Goal: Task Accomplishment & Management: Manage account settings

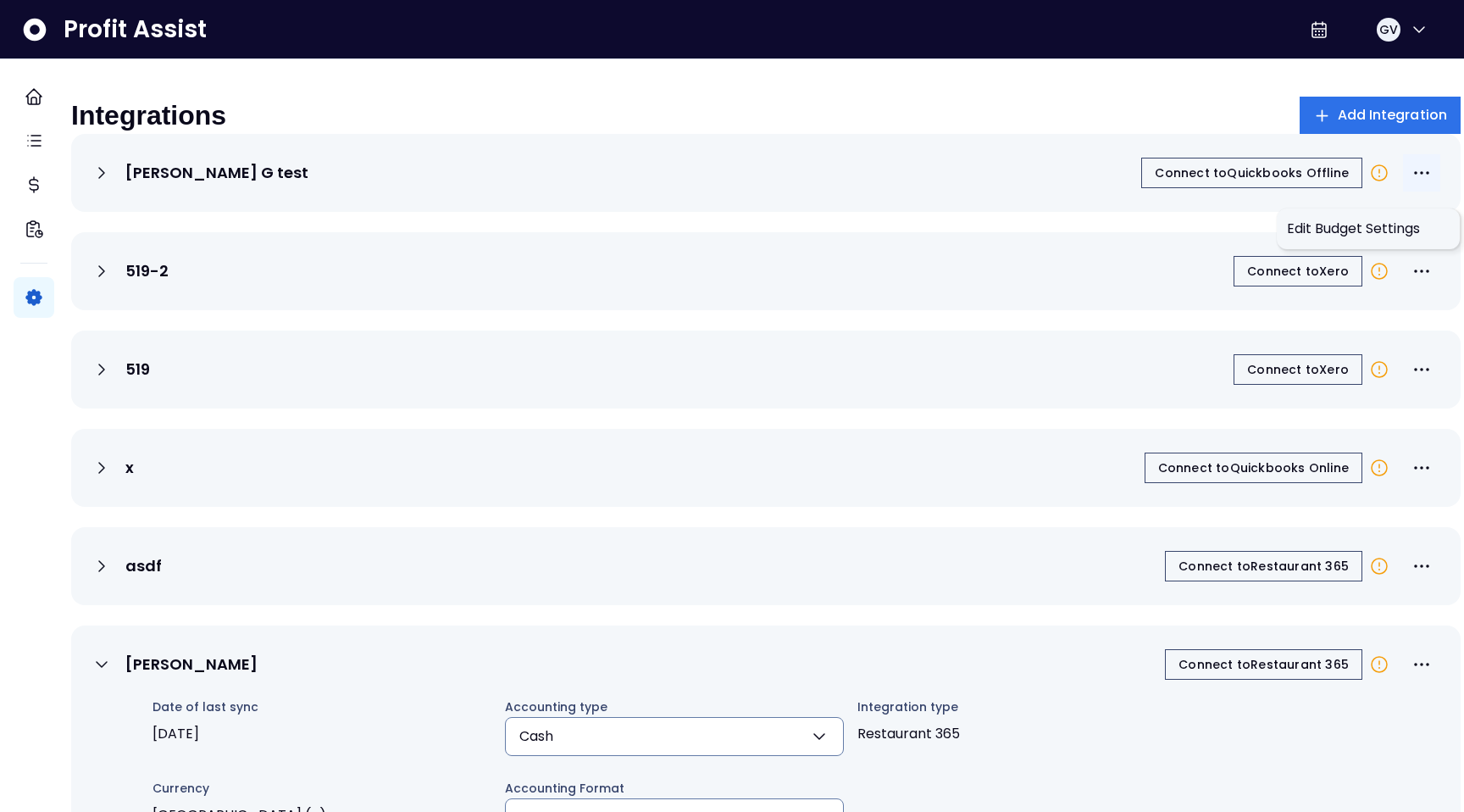
click at [1412, 183] on icon "More options" at bounding box center [1422, 173] width 20 height 20
click at [859, 207] on div "[PERSON_NAME] G test Connect to Quickbooks Offline" at bounding box center [766, 173] width 1390 height 78
click at [104, 178] on icon at bounding box center [101, 173] width 5 height 11
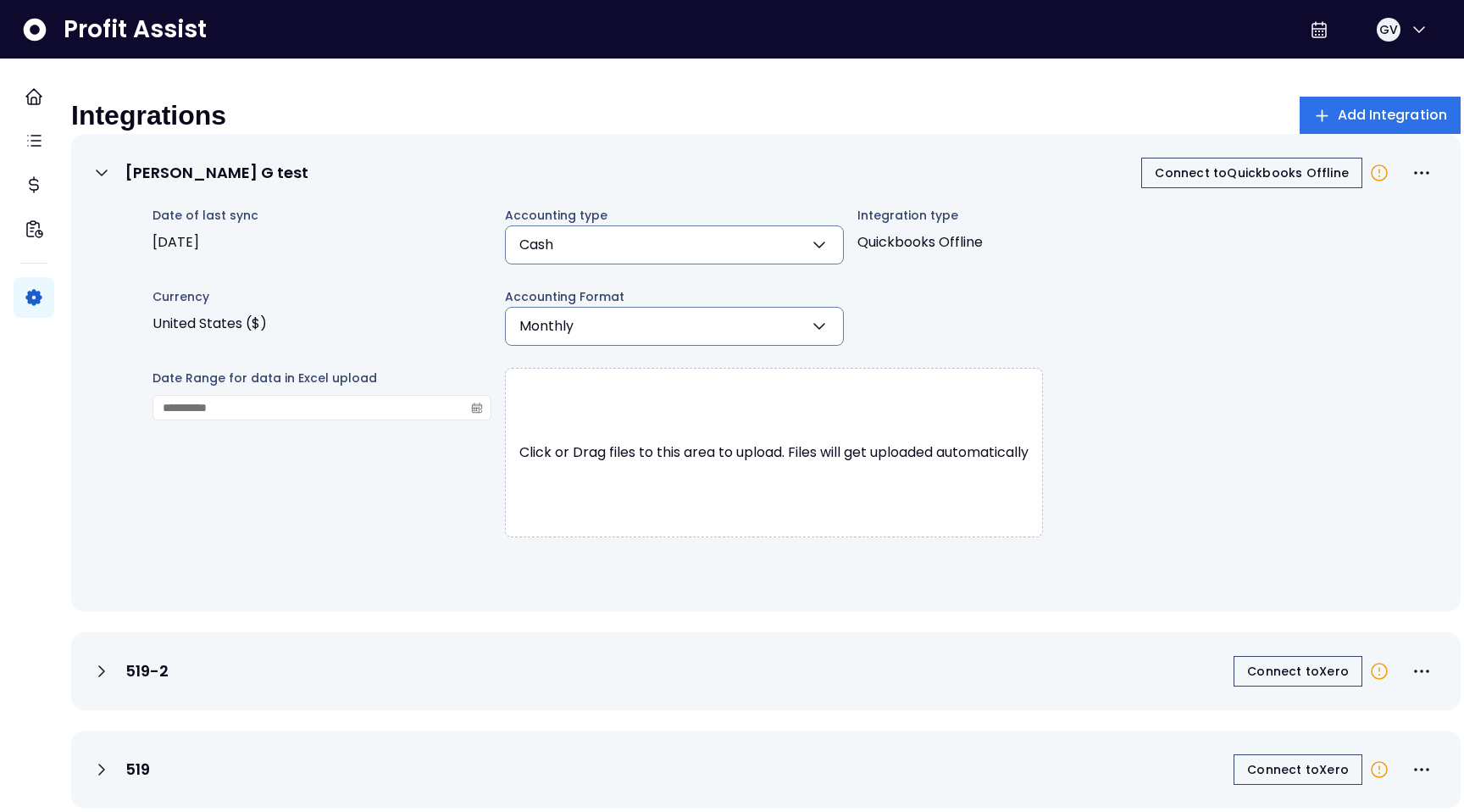
drag, startPoint x: 245, startPoint y: 263, endPoint x: 141, endPoint y: 227, distance: 110.1
click at [141, 227] on div "Date of last sync [DATE] Accounting type Cash Cash Accrual **** Integration typ…" at bounding box center [779, 389] width 1322 height 366
click at [318, 258] on span "[DATE]" at bounding box center [321, 242] width 339 height 34
drag, startPoint x: 292, startPoint y: 225, endPoint x: 161, endPoint y: 225, distance: 131.0
click at [161, 225] on div "Date of last sync [DATE] Accounting type Cash Cash Accrual **** Integration typ…" at bounding box center [779, 389] width 1322 height 366
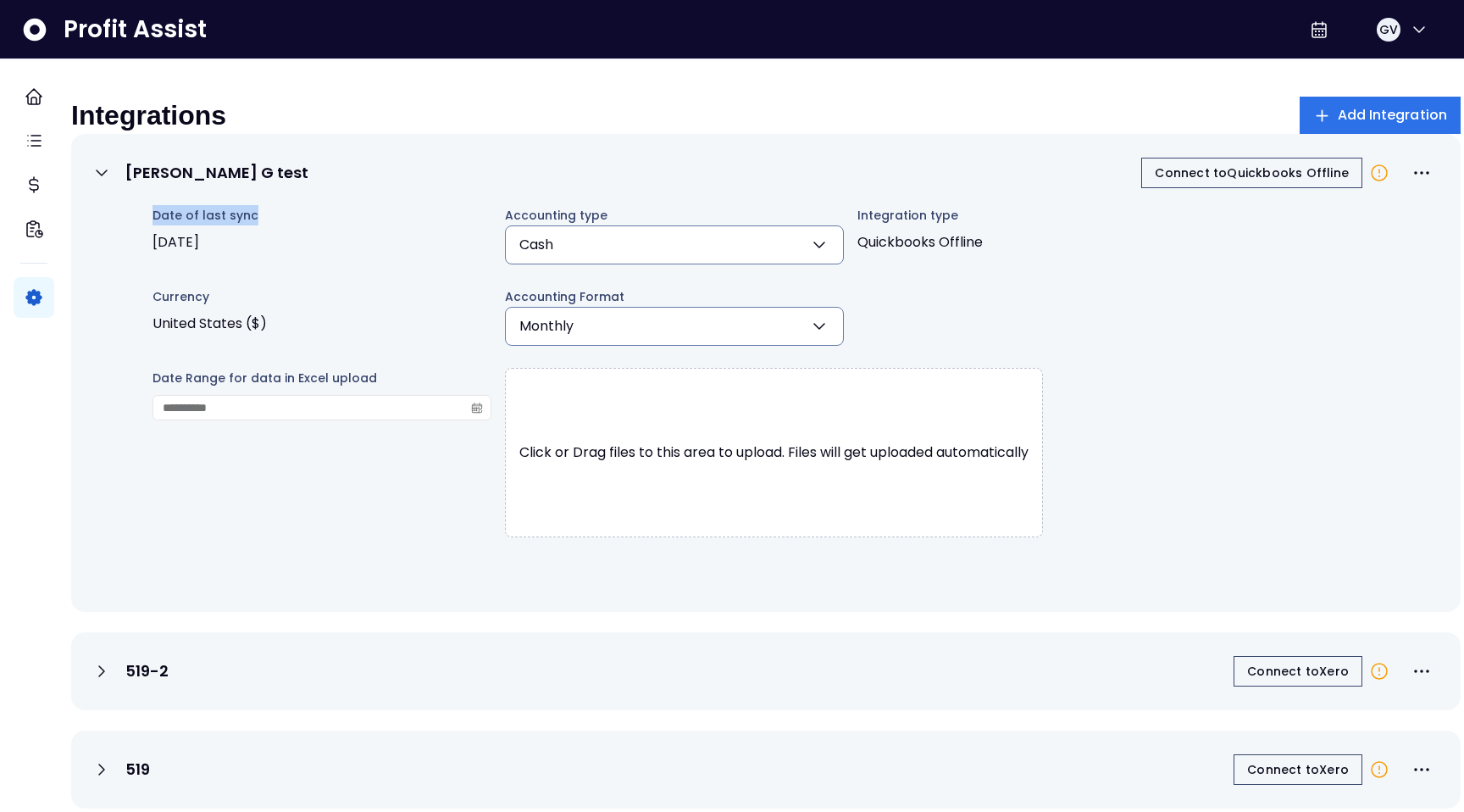
copy span "Date of last sync"
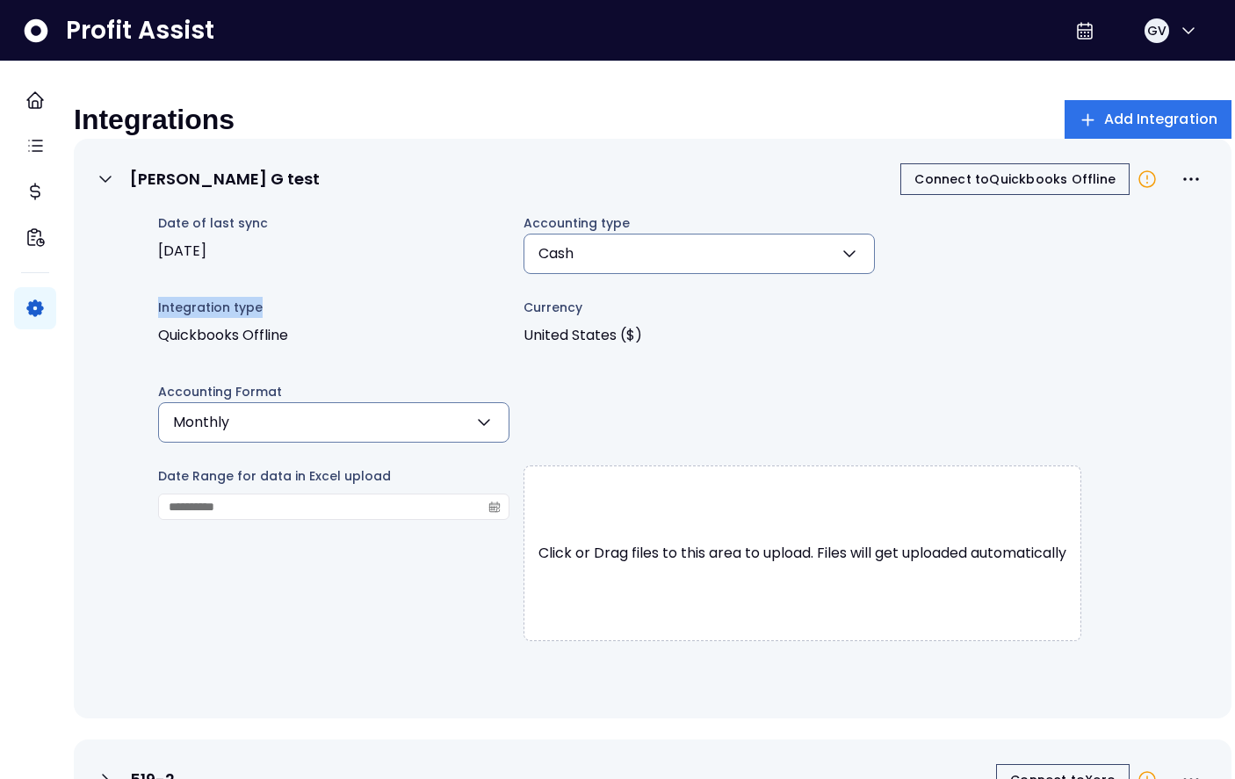
drag, startPoint x: 286, startPoint y: 321, endPoint x: 170, endPoint y: 321, distance: 116.0
click at [170, 321] on div "Date of last sync [DATE] Accounting type Cash Cash Accrual **** Integration typ…" at bounding box center [667, 445] width 1088 height 464
copy span "Integration type"
drag, startPoint x: 303, startPoint y: 404, endPoint x: 170, endPoint y: 404, distance: 132.7
click at [170, 404] on div "Date of last sync [DATE] Accounting type Cash Cash Accrual **** Integration typ…" at bounding box center [667, 445] width 1088 height 464
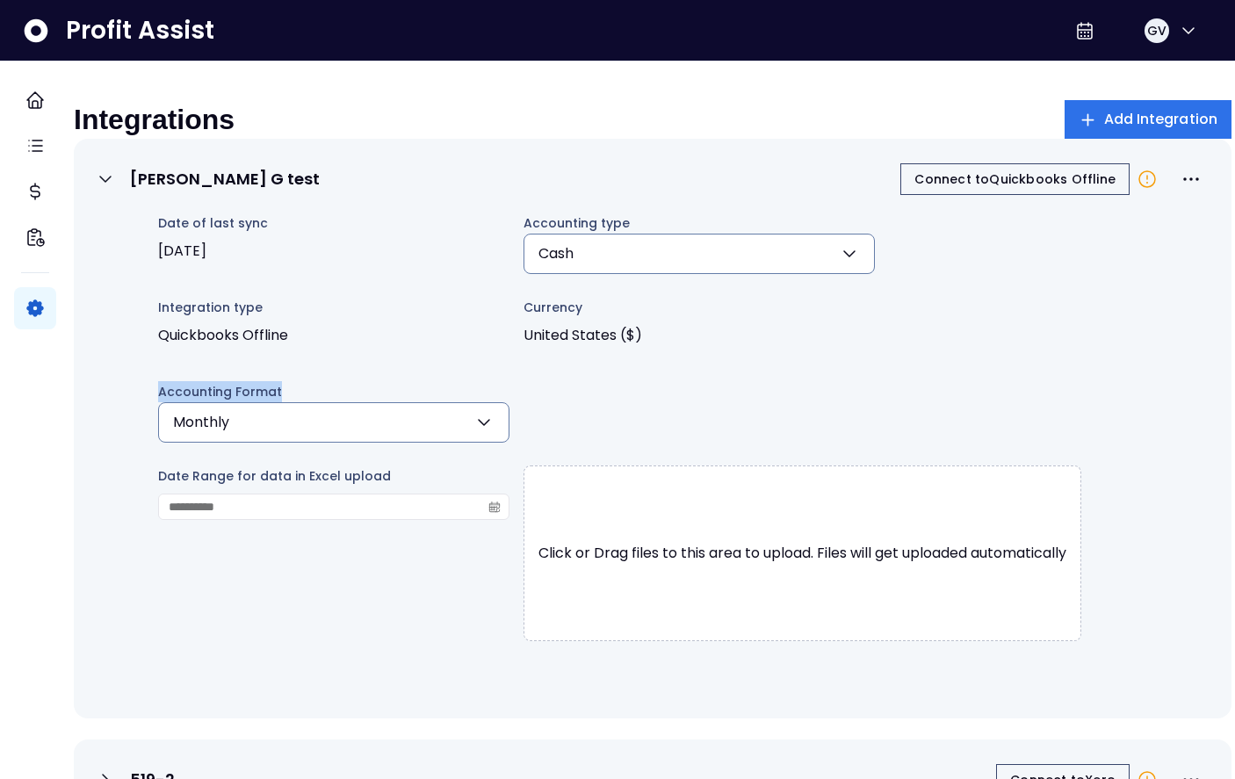
copy span "Accounting Format"
drag, startPoint x: 416, startPoint y: 497, endPoint x: 154, endPoint y: 497, distance: 261.8
click at [154, 497] on div "Date of last sync [DATE] Accounting type Cash Cash Accrual **** Integration typ…" at bounding box center [667, 445] width 1088 height 464
copy span "Date Range for data in Excel upload"
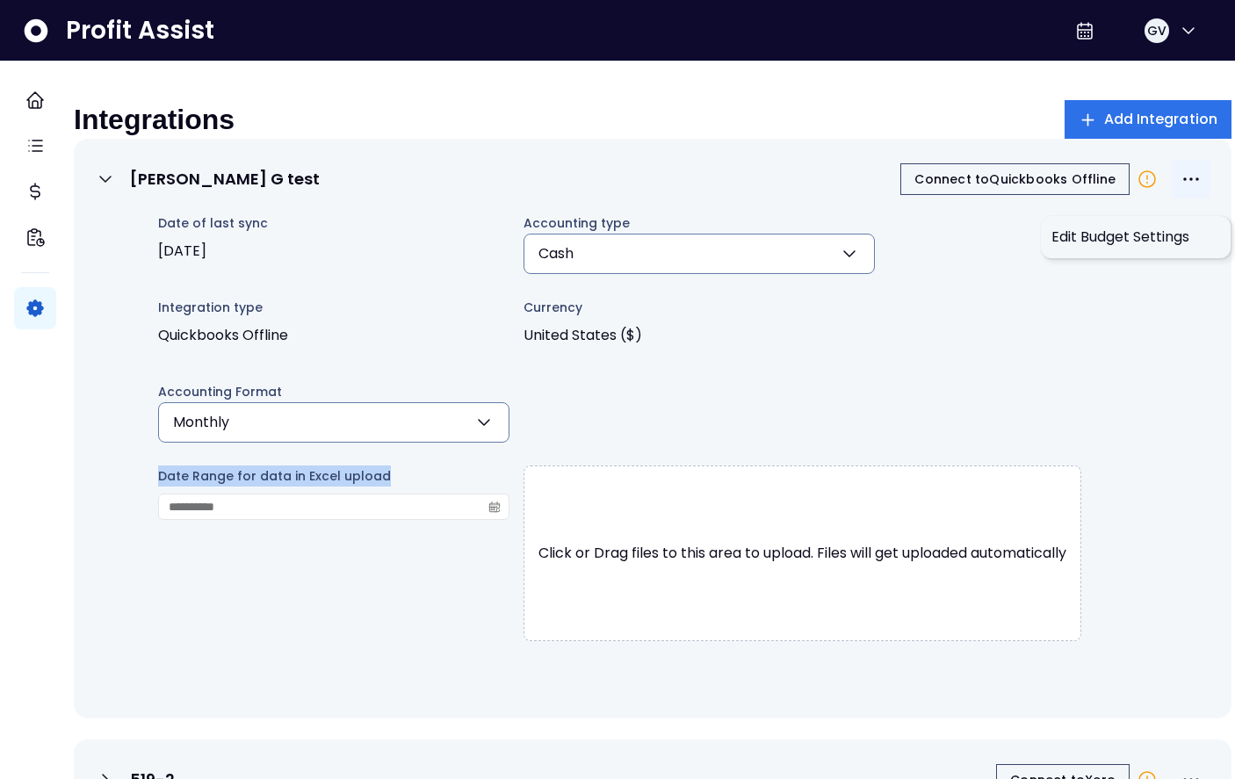
click at [1172, 187] on button "More options" at bounding box center [1191, 179] width 39 height 39
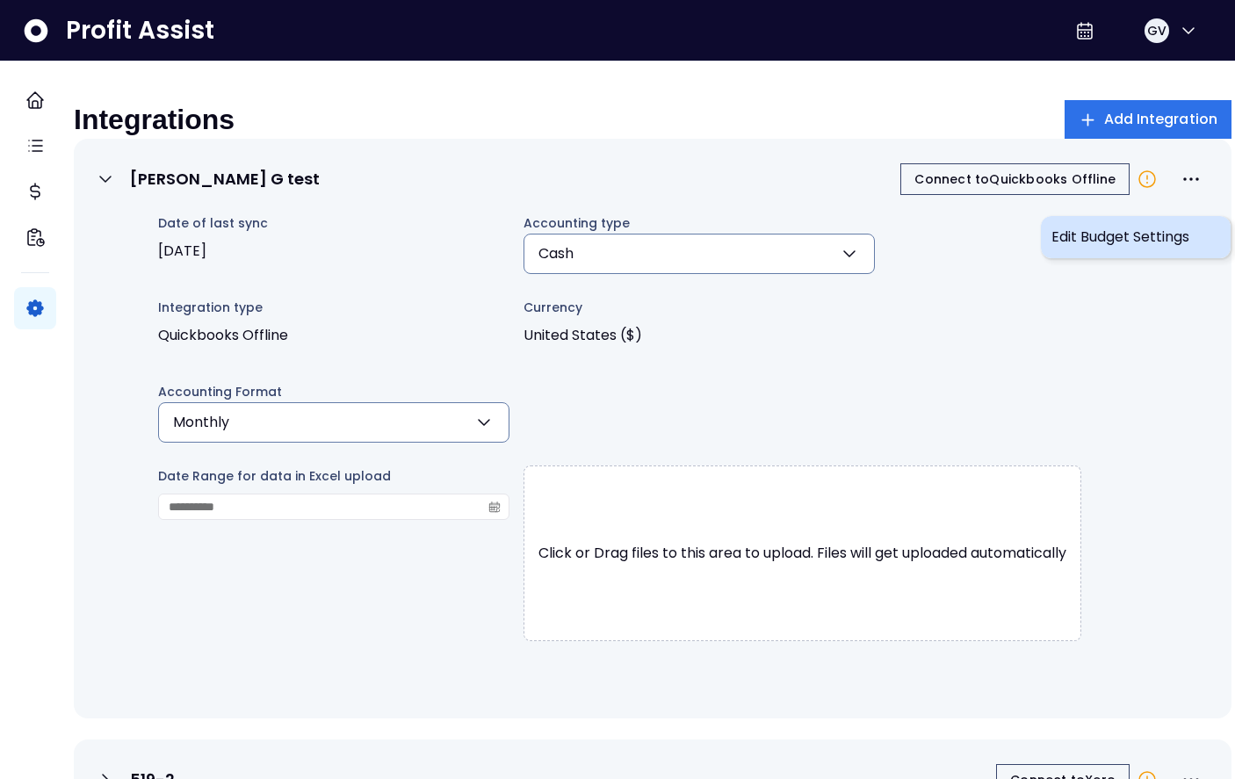
click at [1109, 234] on span "Edit Budget Settings" at bounding box center [1136, 237] width 169 height 21
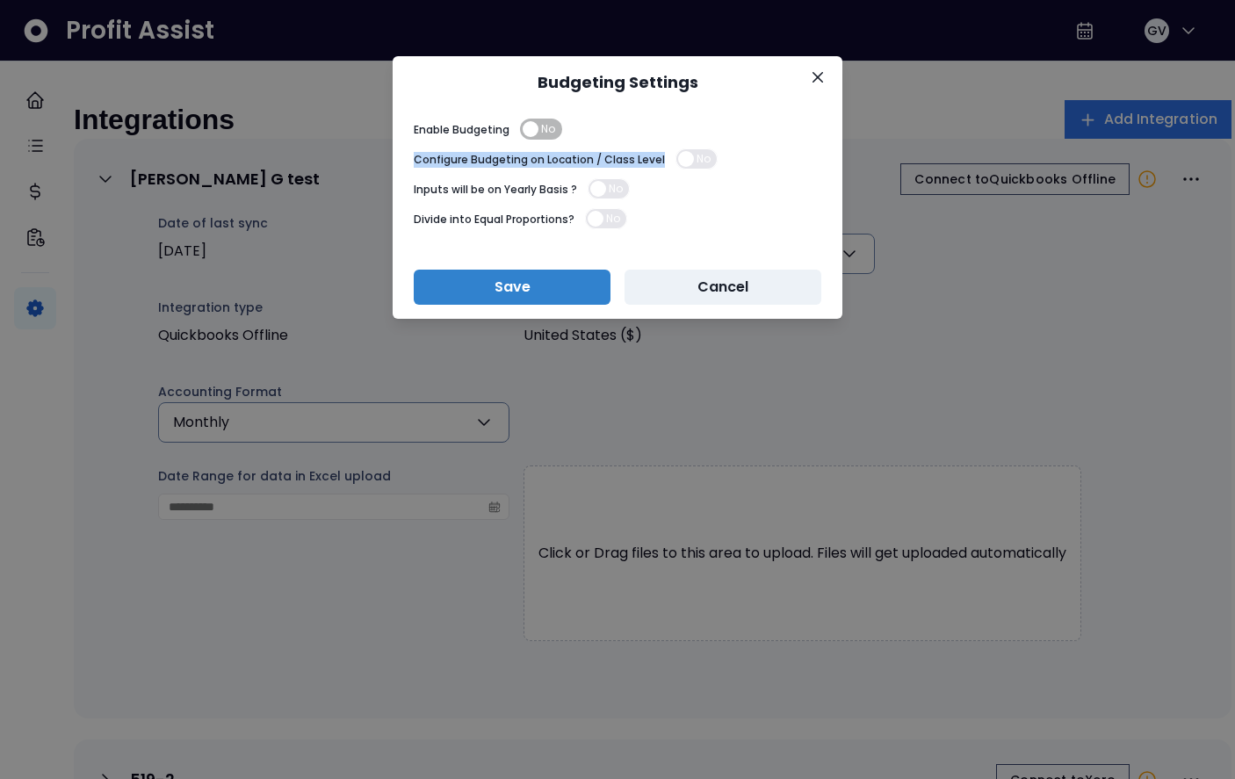
drag, startPoint x: 658, startPoint y: 158, endPoint x: 410, endPoint y: 158, distance: 247.8
click at [410, 158] on div "Enable Budgeting No Configure Budgeting on Location / Class Level No Inputs wil…" at bounding box center [618, 182] width 450 height 148
copy p "Configure Budgeting on Location / Class Level"
click at [551, 131] on span "No" at bounding box center [548, 129] width 14 height 21
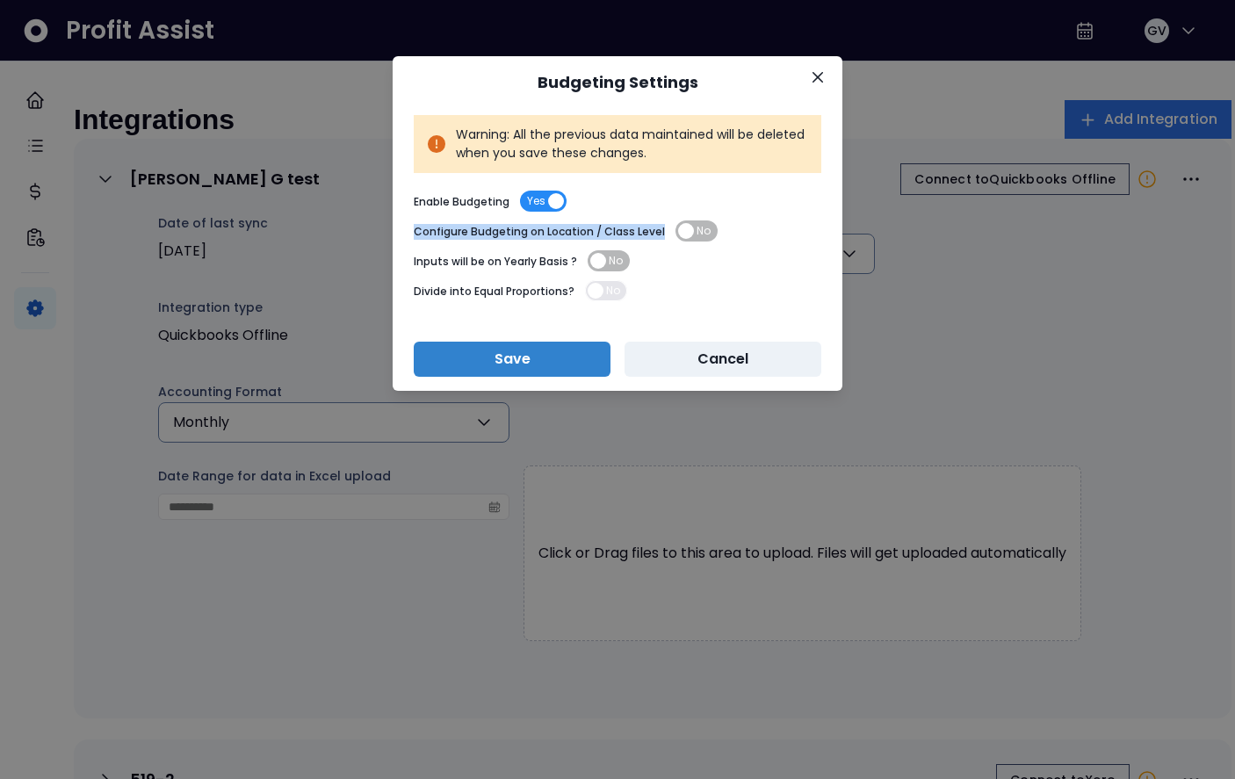
click at [529, 197] on span "Yes" at bounding box center [536, 201] width 18 height 21
copy p "Configure Budgeting on Location / Class Level"
drag, startPoint x: 507, startPoint y: 200, endPoint x: 401, endPoint y: 200, distance: 106.3
click at [401, 200] on div "Warning: All the previous data maintained will be deleted when you save these c…" at bounding box center [618, 218] width 450 height 220
copy p "Enable Budgeting"
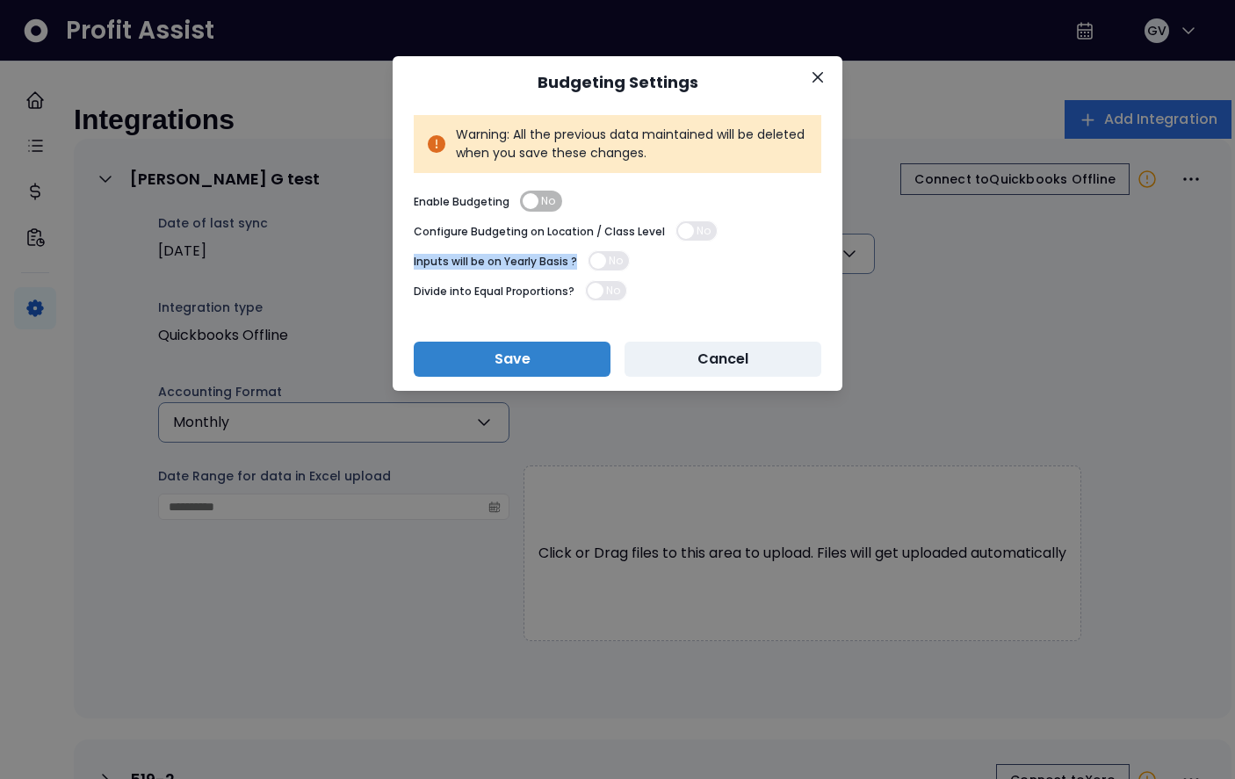
drag, startPoint x: 575, startPoint y: 263, endPoint x: 385, endPoint y: 263, distance: 189.8
click at [385, 263] on div "Budgeting Settings Warning: All the previous data maintained will be deleted wh…" at bounding box center [617, 389] width 1235 height 779
copy p "Inputs will be on Yearly Basis ?"
drag, startPoint x: 572, startPoint y: 290, endPoint x: 372, endPoint y: 290, distance: 200.3
click at [372, 290] on div "Budgeting Settings Warning: All the previous data maintained will be deleted wh…" at bounding box center [617, 389] width 1235 height 779
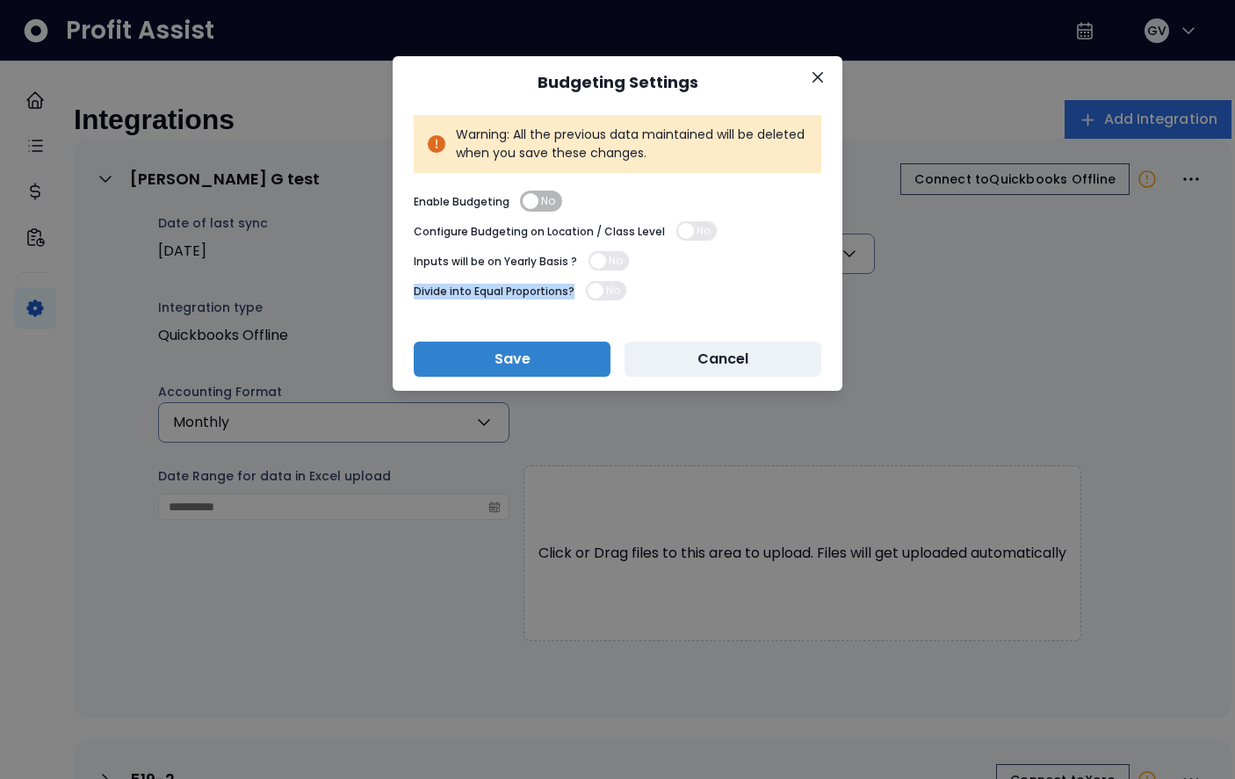
copy p "Divide into Equal Proportions?"
click at [812, 81] on button "Close" at bounding box center [818, 77] width 28 height 28
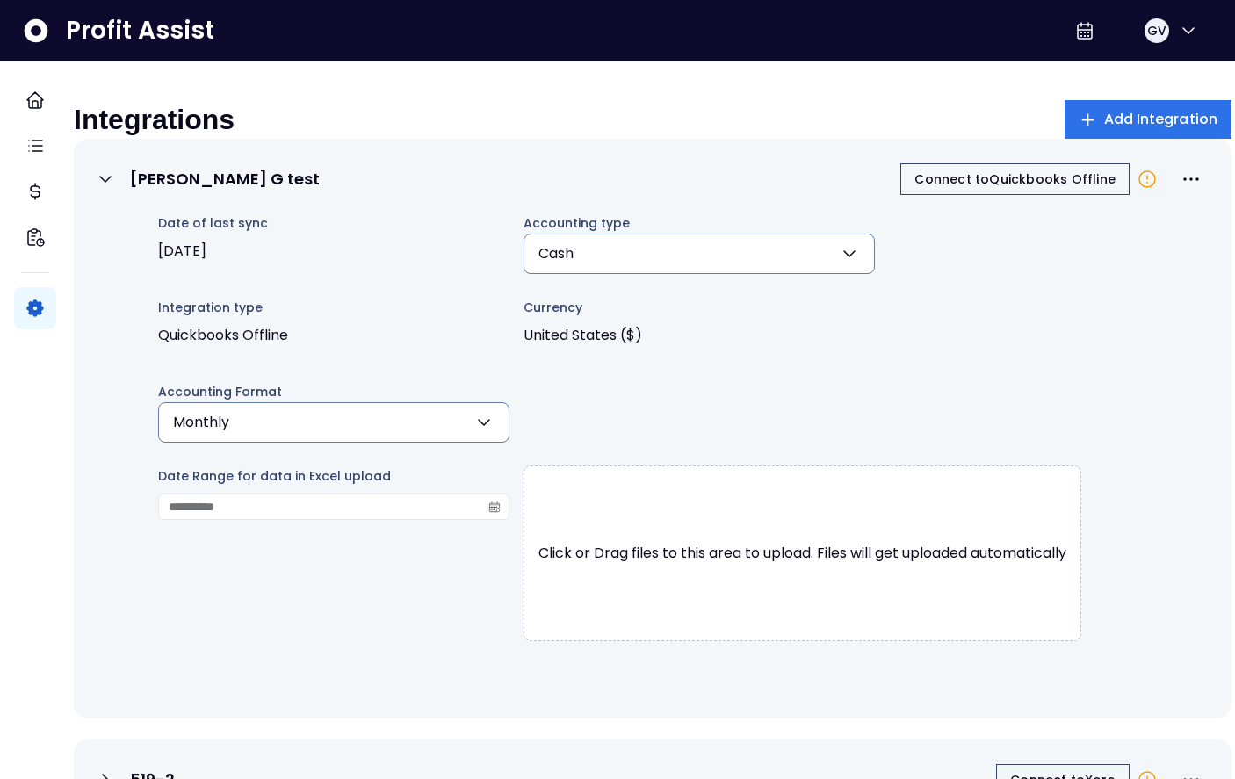
click at [141, 183] on div "[PERSON_NAME] G test" at bounding box center [207, 179] width 225 height 21
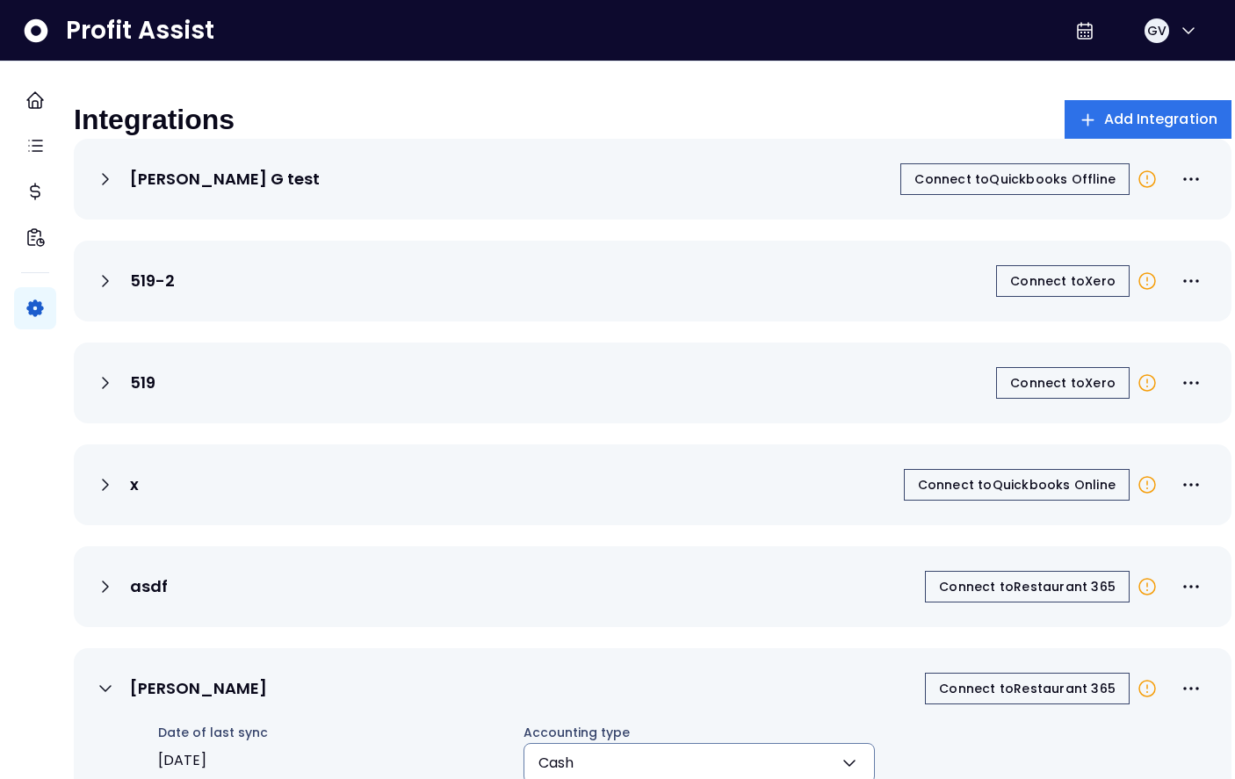
click at [909, 216] on div "[PERSON_NAME] G test Connect to Quickbooks Offline" at bounding box center [653, 179] width 1158 height 81
click at [799, 184] on div "[PERSON_NAME] G test Connect to Quickbooks Offline" at bounding box center [653, 179] width 1116 height 39
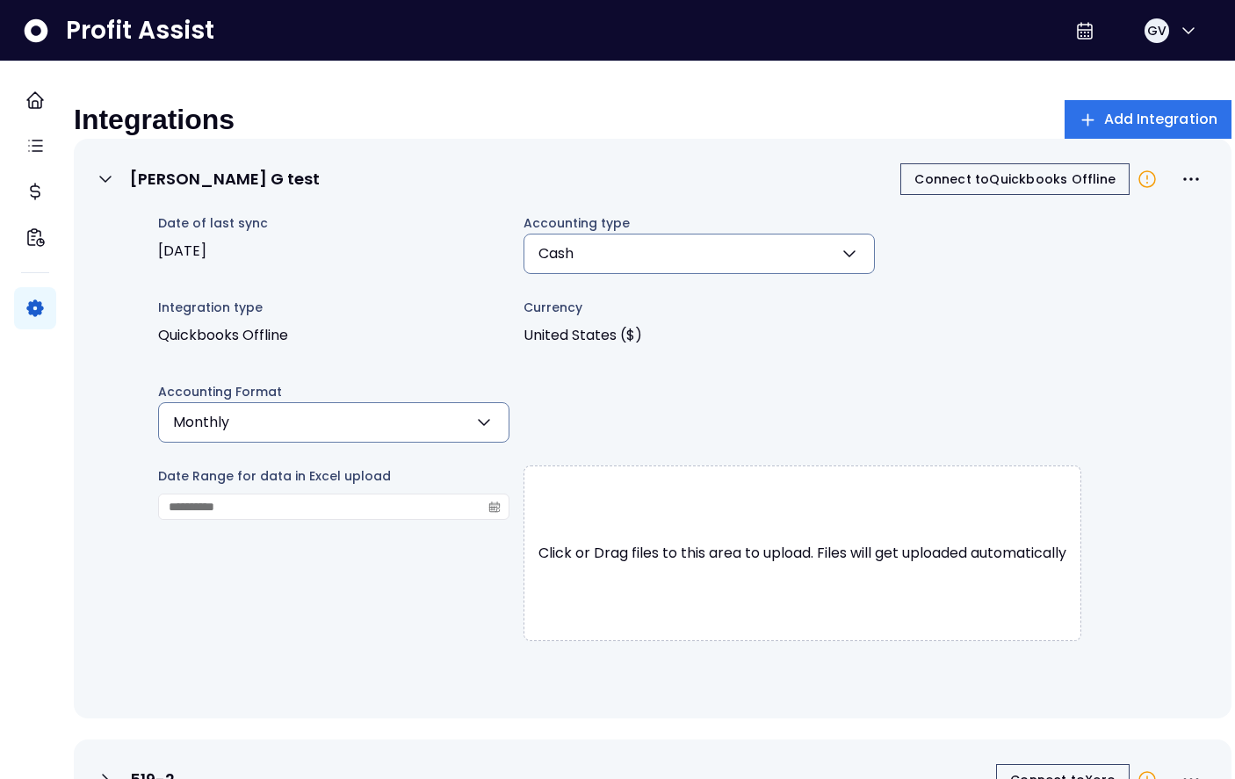
click at [799, 184] on div "[PERSON_NAME] G test Connect to Quickbooks Offline" at bounding box center [653, 179] width 1116 height 39
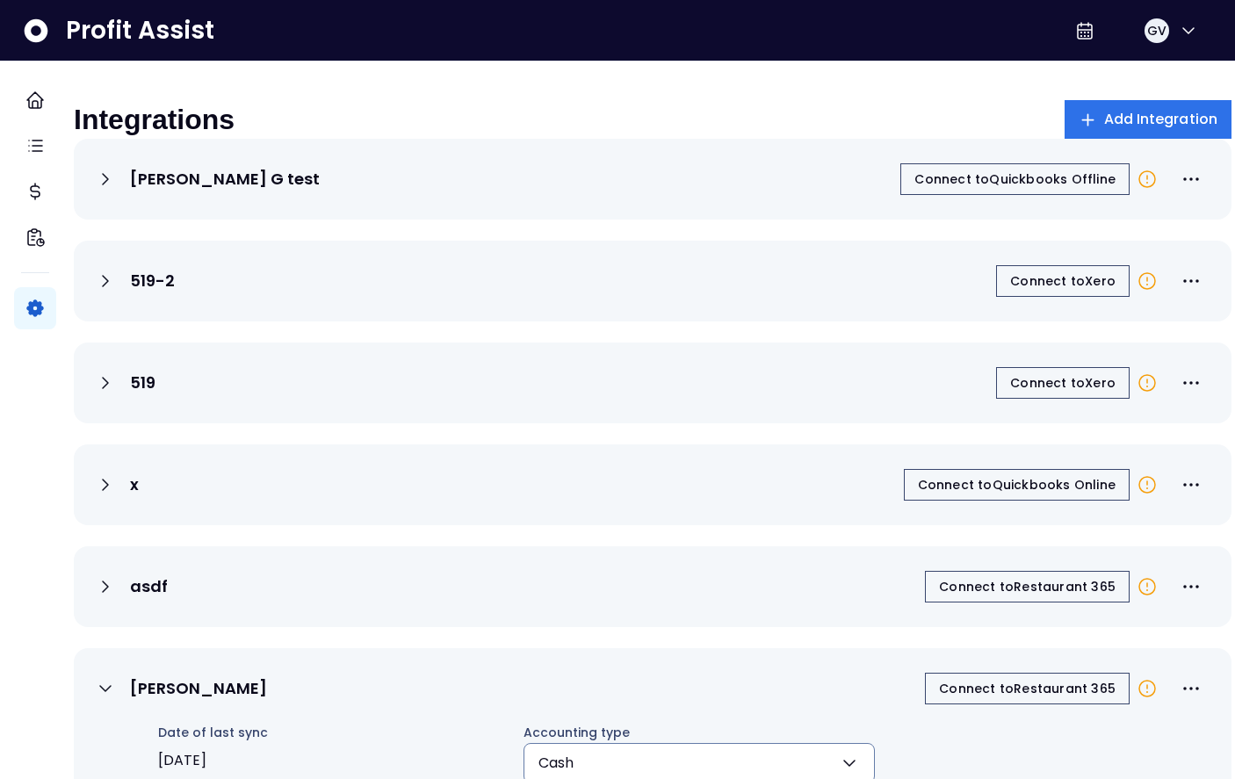
click at [688, 194] on div "[PERSON_NAME] G test Connect to Quickbooks Offline" at bounding box center [653, 179] width 1116 height 39
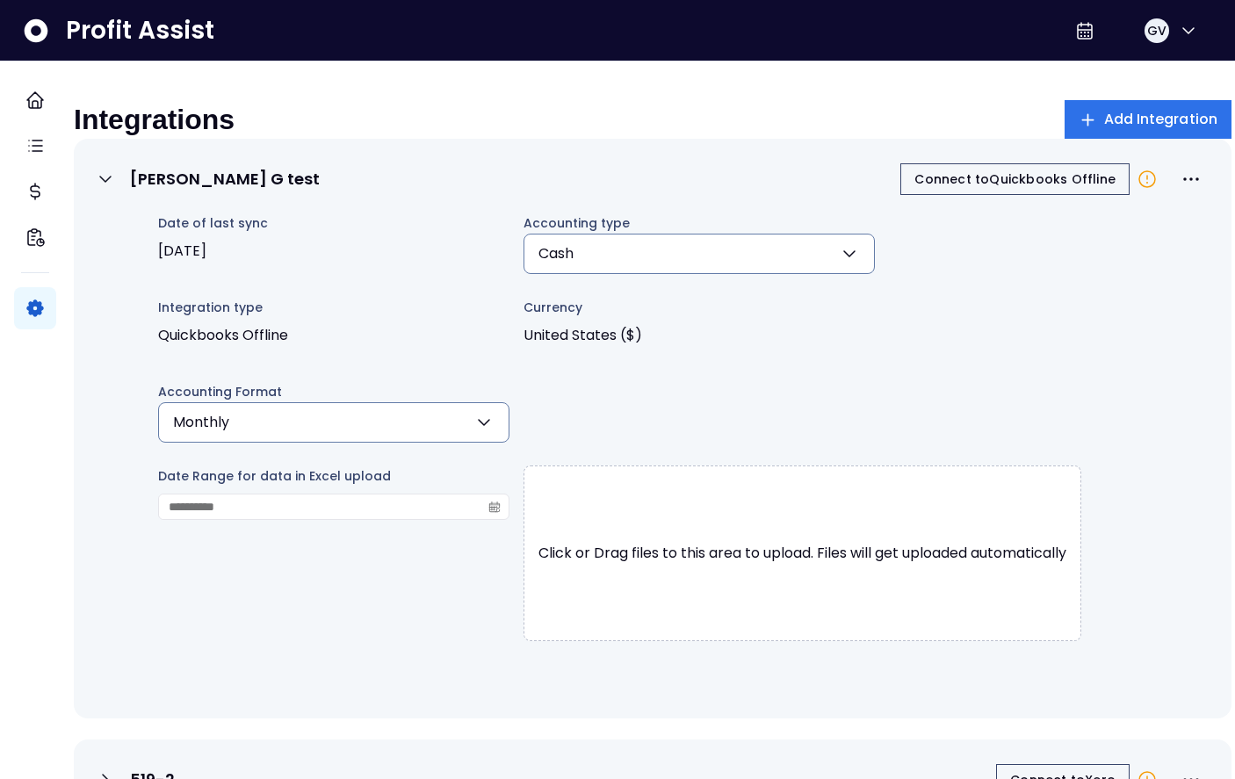
click at [688, 194] on div "[PERSON_NAME] G test Connect to Quickbooks Offline" at bounding box center [653, 179] width 1116 height 39
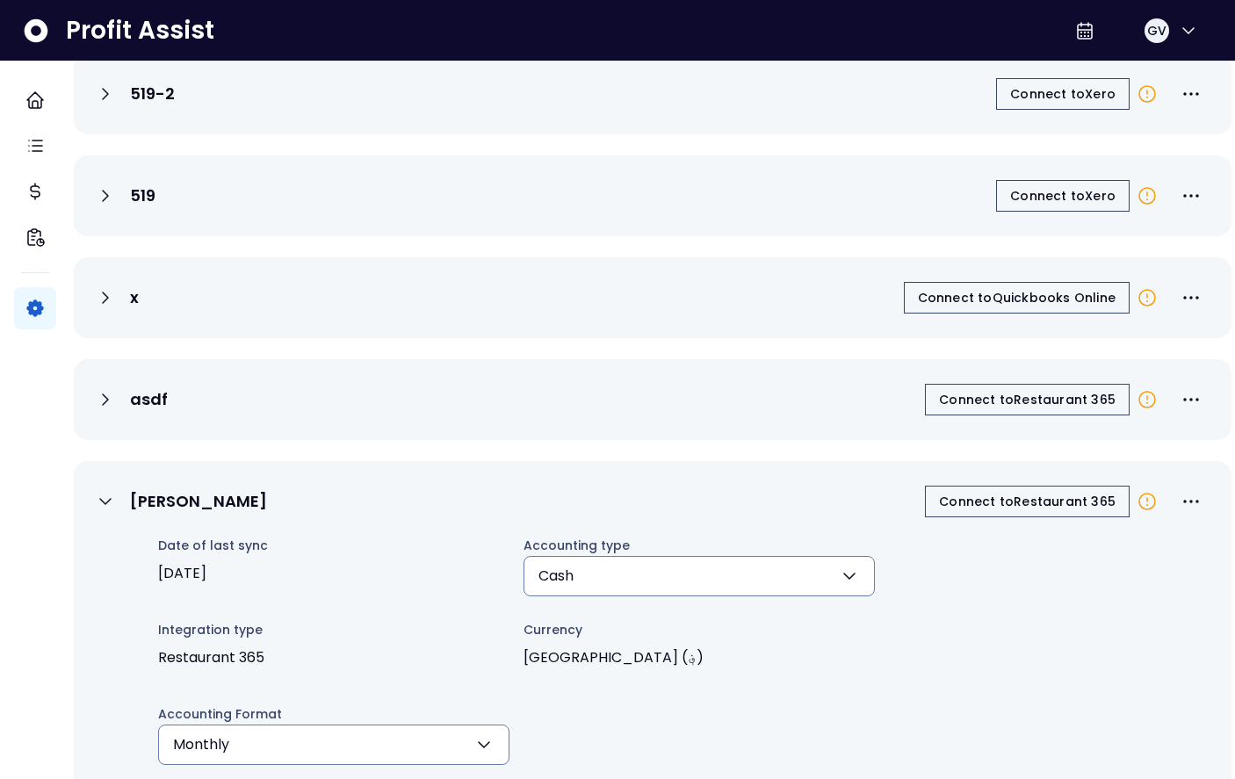
scroll to position [196, 0]
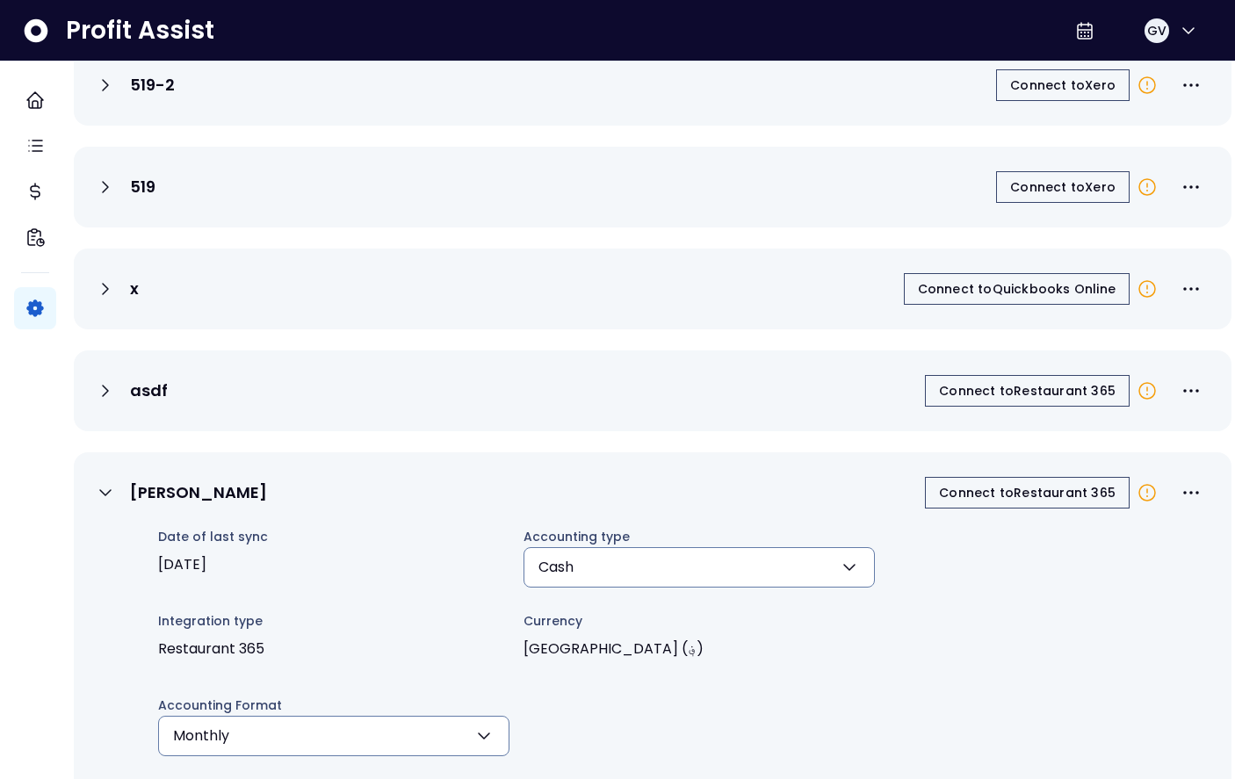
click at [116, 500] on icon at bounding box center [105, 492] width 21 height 21
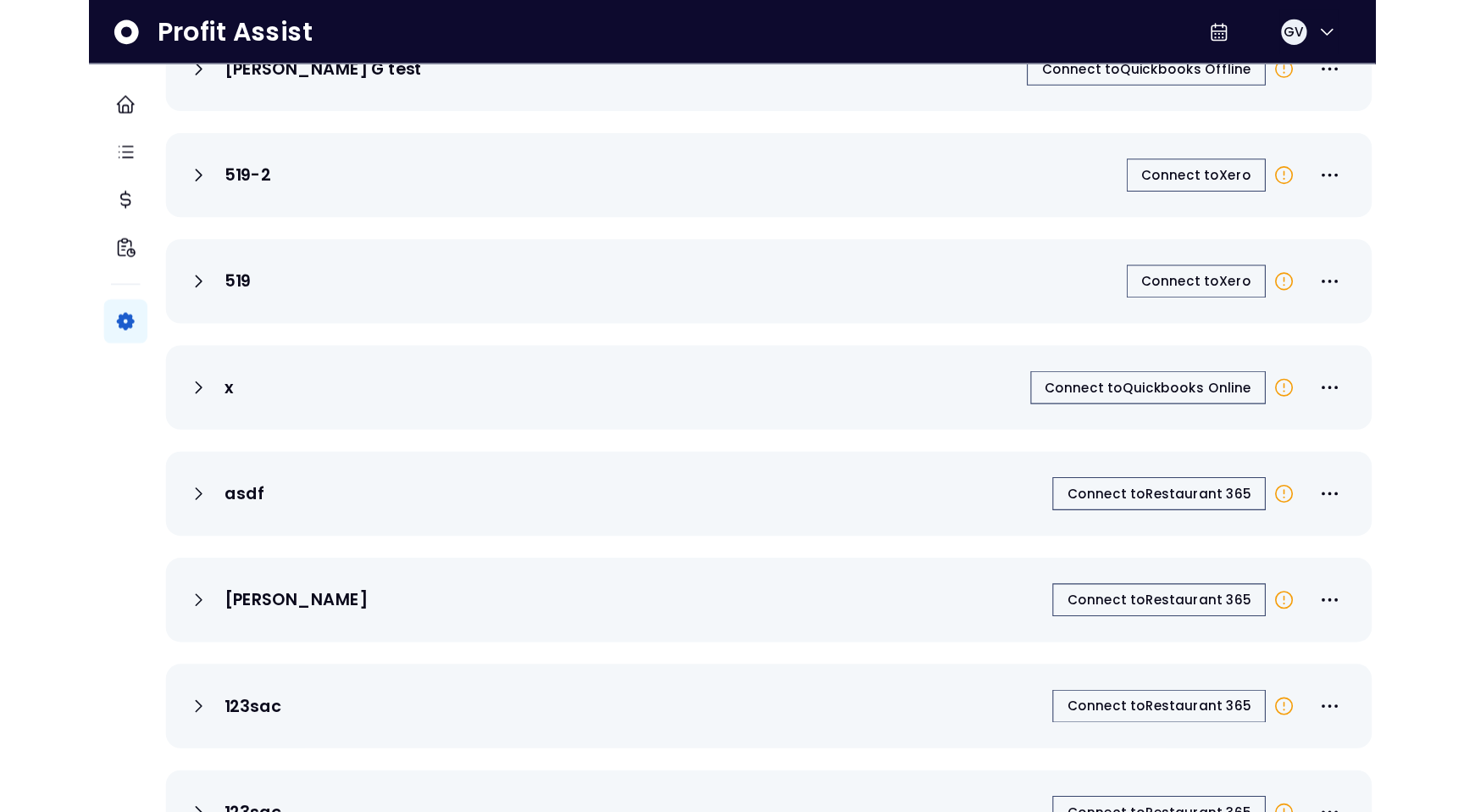
scroll to position [0, 0]
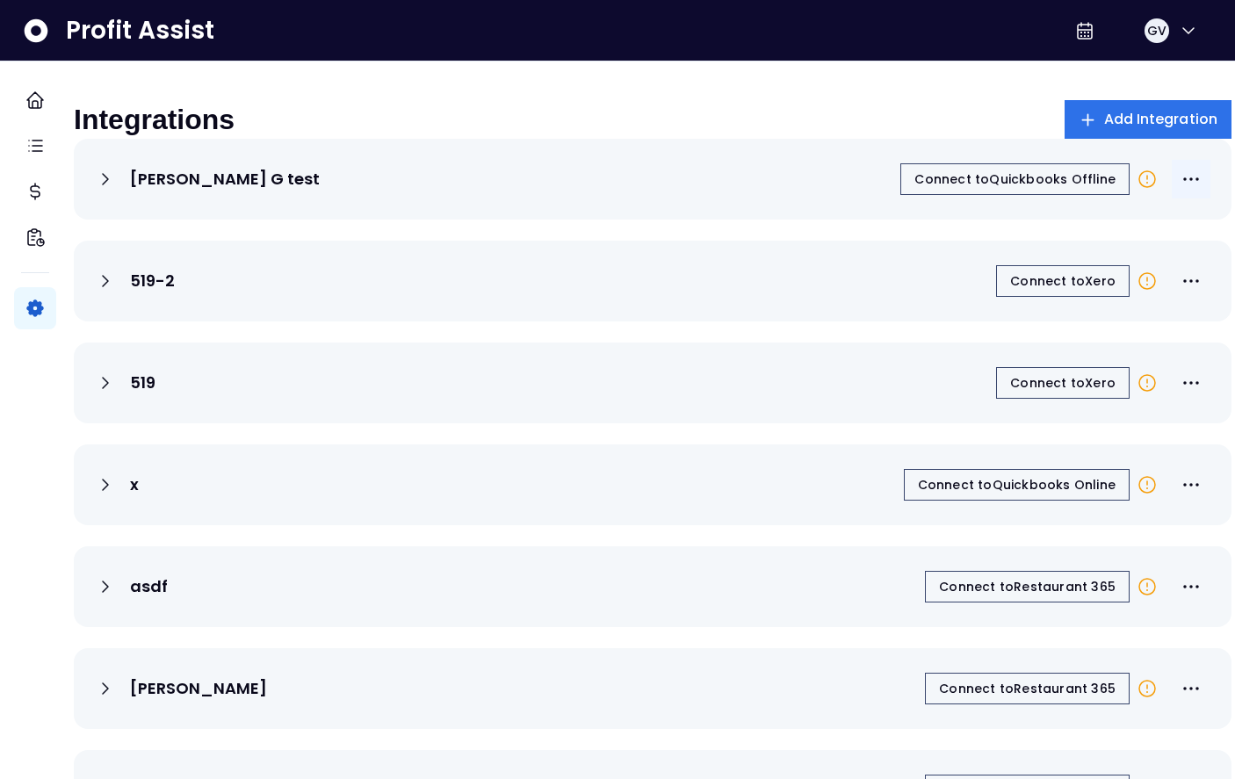
click at [1181, 190] on icon "More options" at bounding box center [1191, 179] width 21 height 21
click at [647, 213] on div "[PERSON_NAME] G test Connect to Quickbooks Offline" at bounding box center [653, 179] width 1158 height 81
click at [664, 188] on div "[PERSON_NAME] G test Connect to Quickbooks Offline" at bounding box center [653, 179] width 1116 height 39
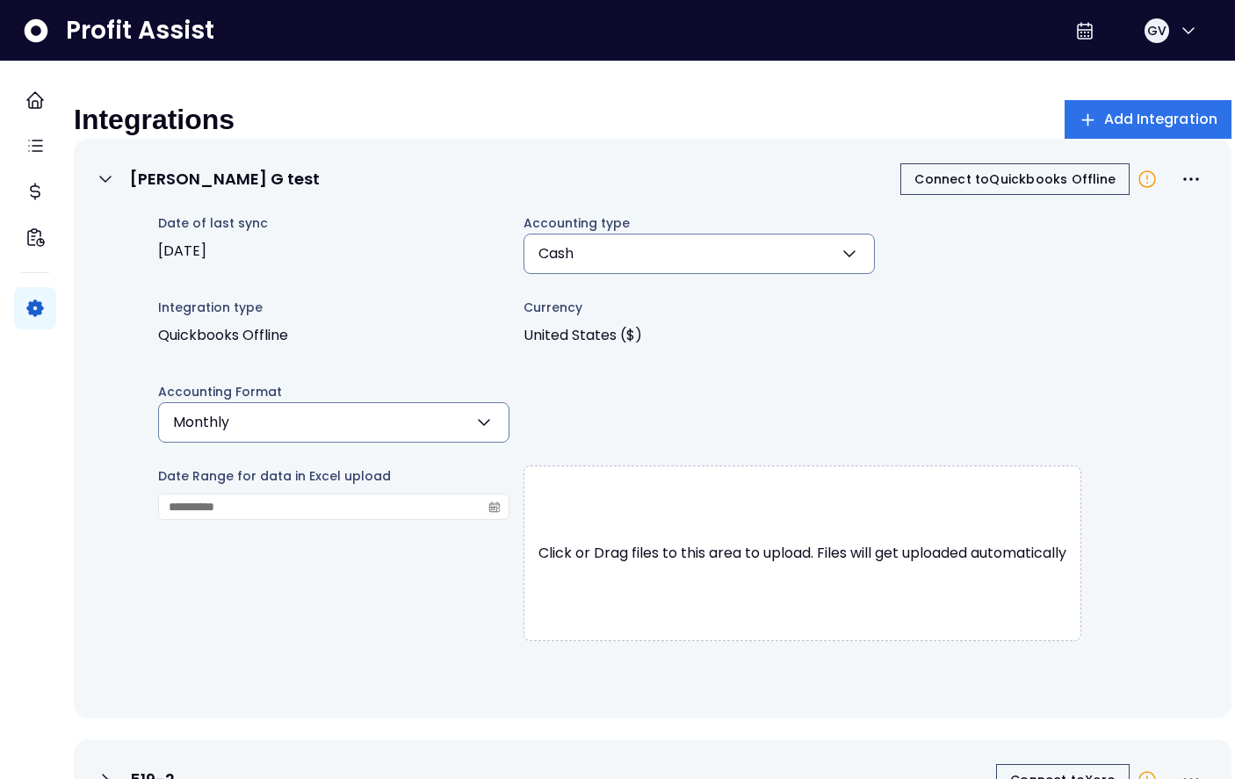
click at [664, 188] on div "[PERSON_NAME] G test Connect to Quickbooks Offline" at bounding box center [653, 179] width 1116 height 39
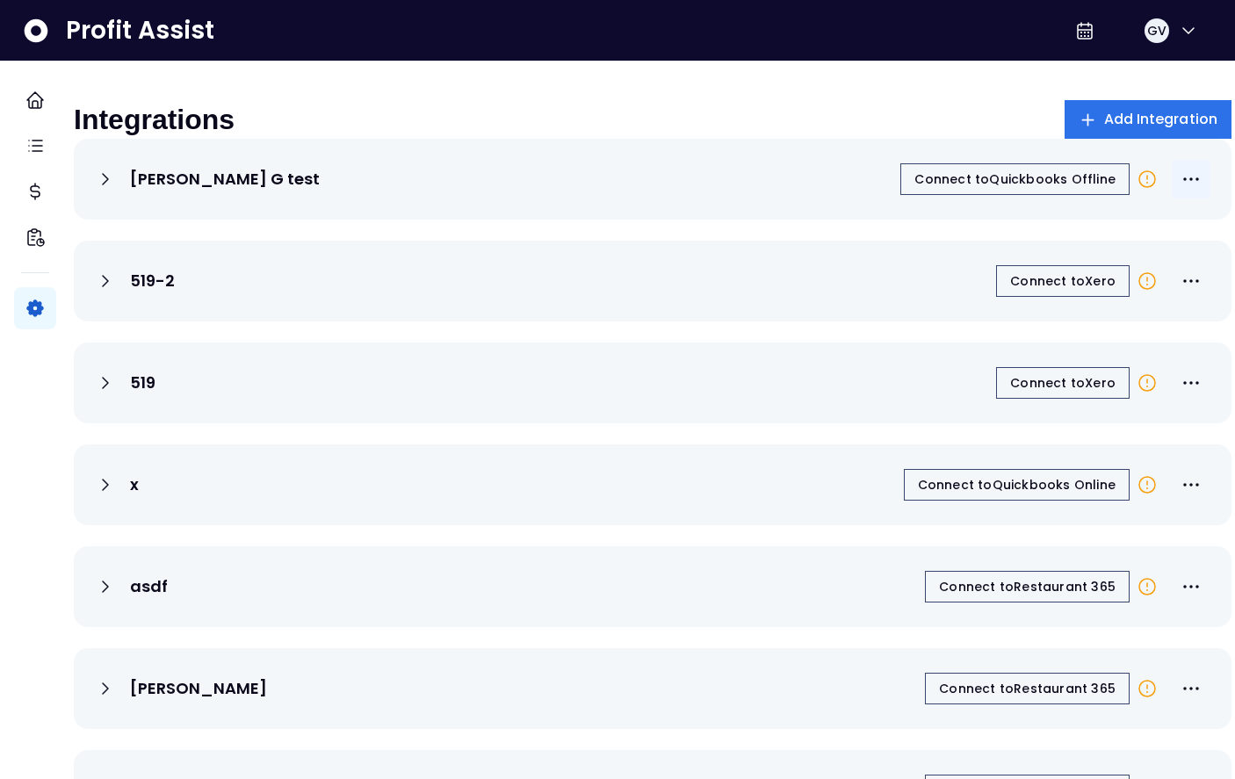
click at [1181, 190] on icon "More options" at bounding box center [1191, 179] width 21 height 21
click at [793, 166] on div "[PERSON_NAME] G test Connect to Quickbooks Offline" at bounding box center [653, 179] width 1158 height 81
click at [116, 190] on icon at bounding box center [105, 179] width 21 height 21
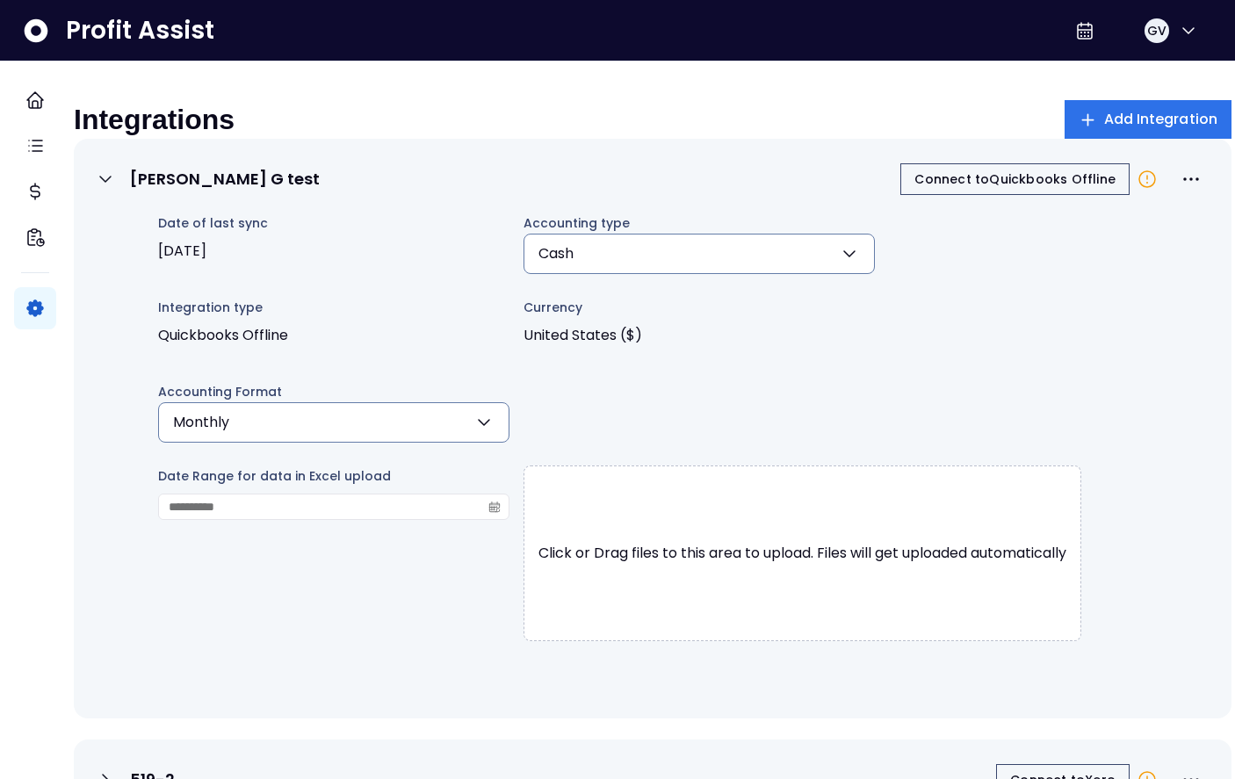
click at [116, 190] on icon at bounding box center [105, 179] width 21 height 21
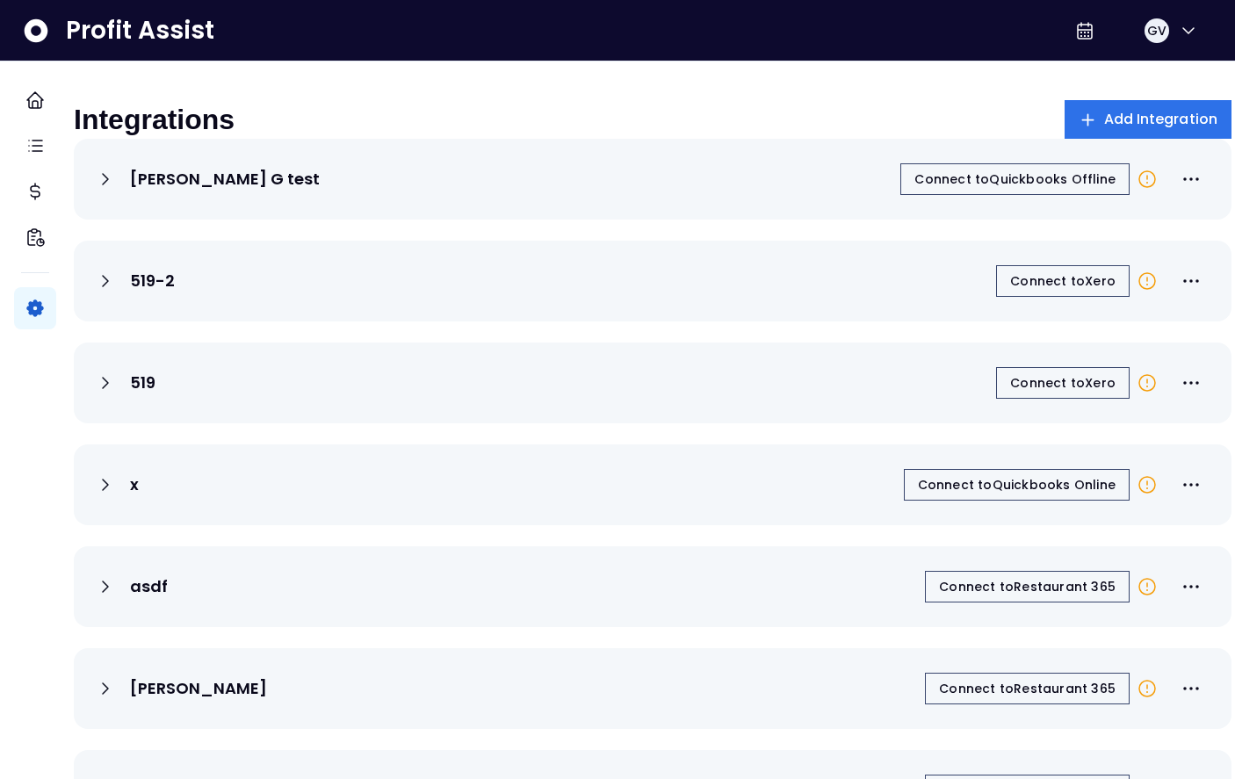
click at [1137, 190] on icon at bounding box center [1147, 179] width 21 height 21
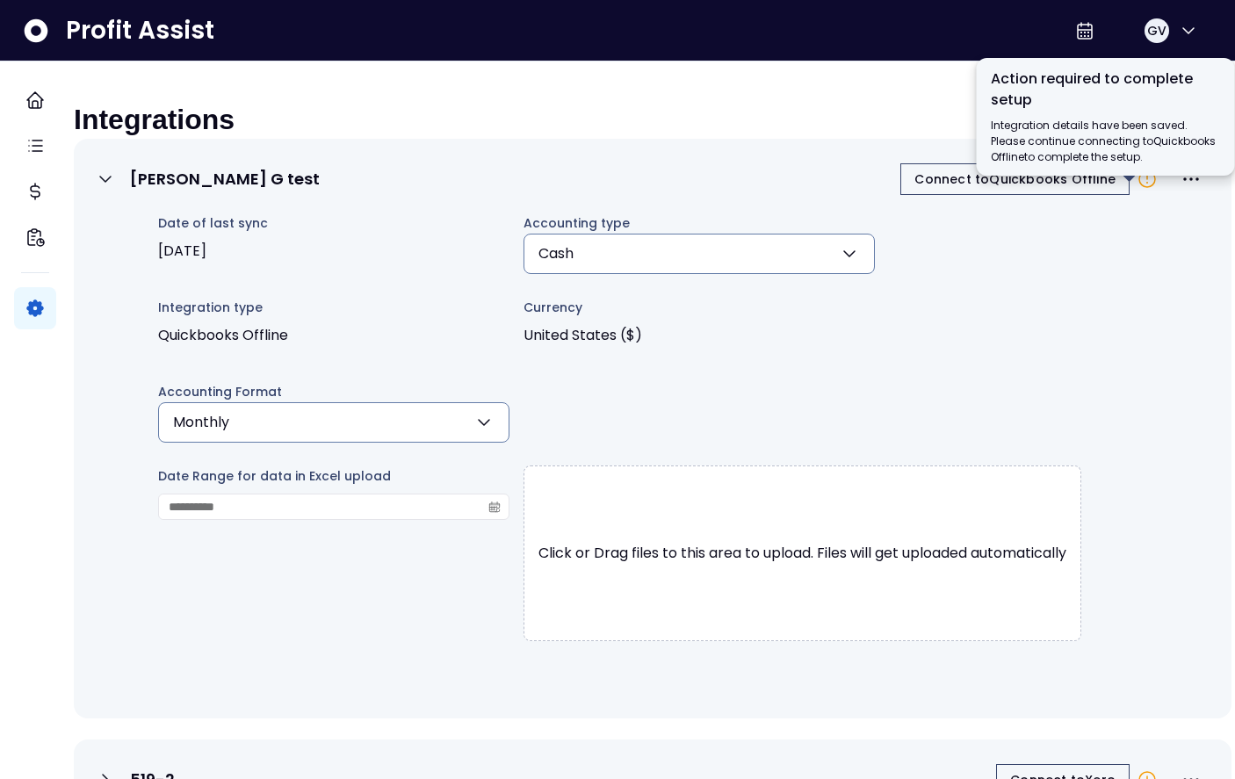
click at [1137, 190] on icon at bounding box center [1147, 179] width 21 height 21
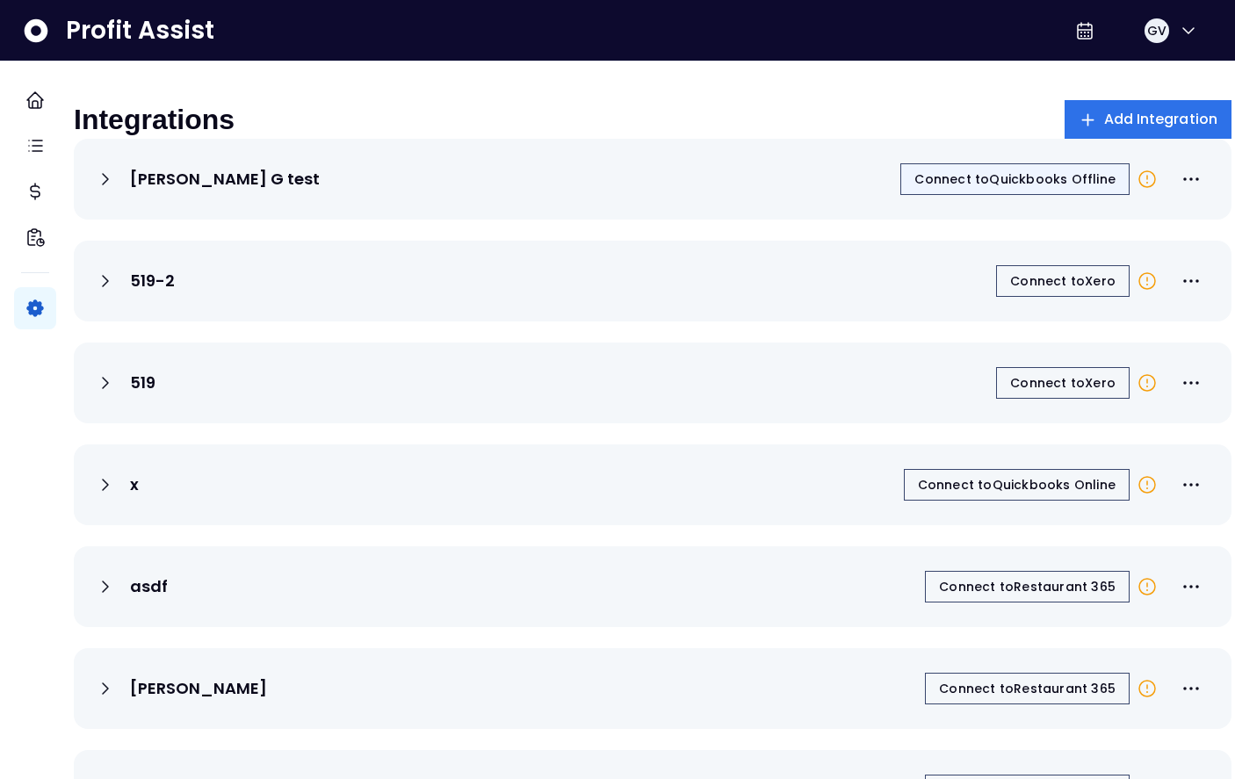
click at [1072, 188] on span "Connect to Quickbooks Offline" at bounding box center [1015, 179] width 201 height 18
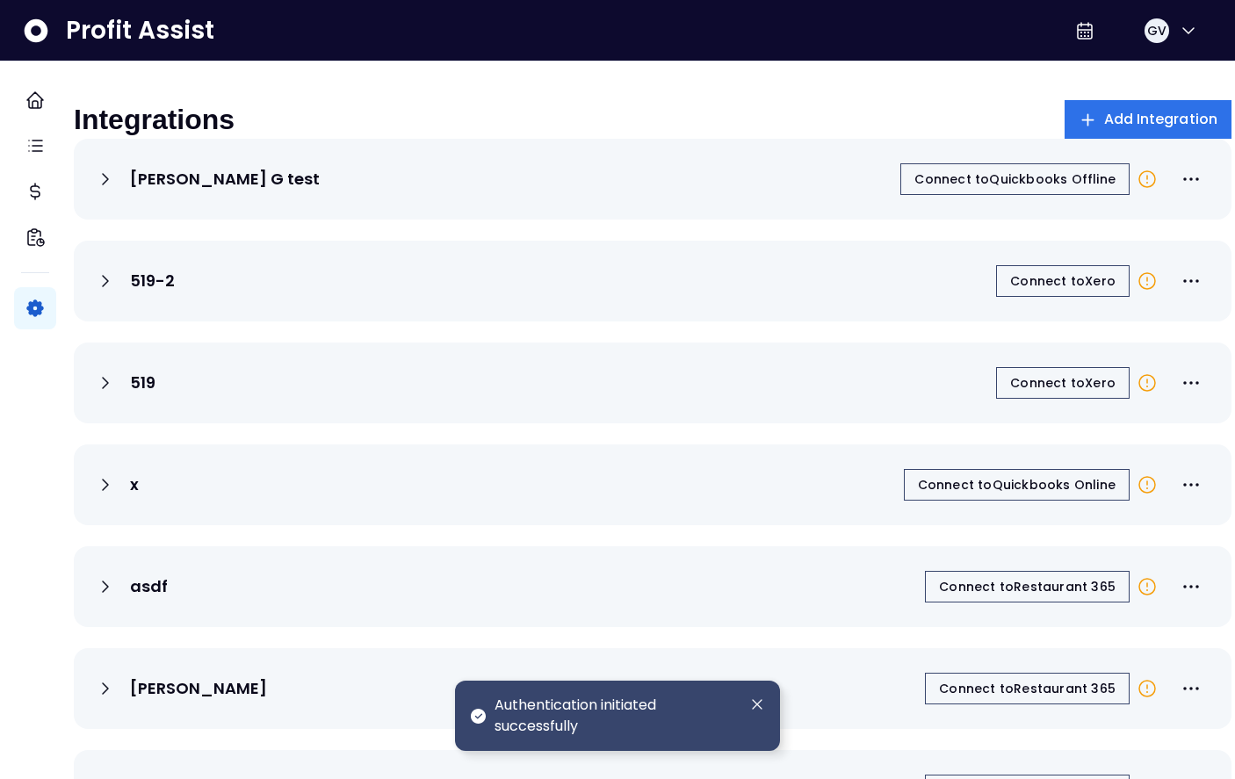
click at [685, 195] on div "[PERSON_NAME] G test Connect to Quickbooks Offline" at bounding box center [653, 179] width 1116 height 39
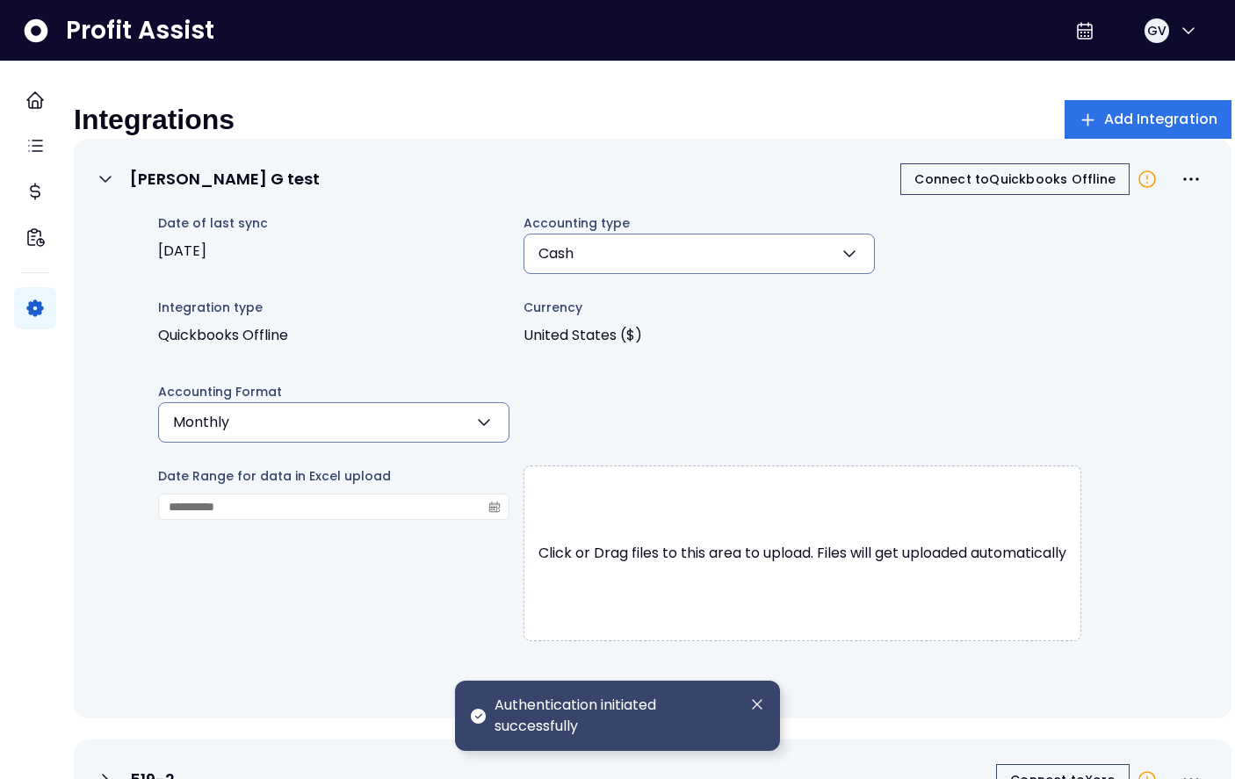
click at [685, 195] on div "[PERSON_NAME] G test Connect to Quickbooks Offline" at bounding box center [653, 179] width 1116 height 39
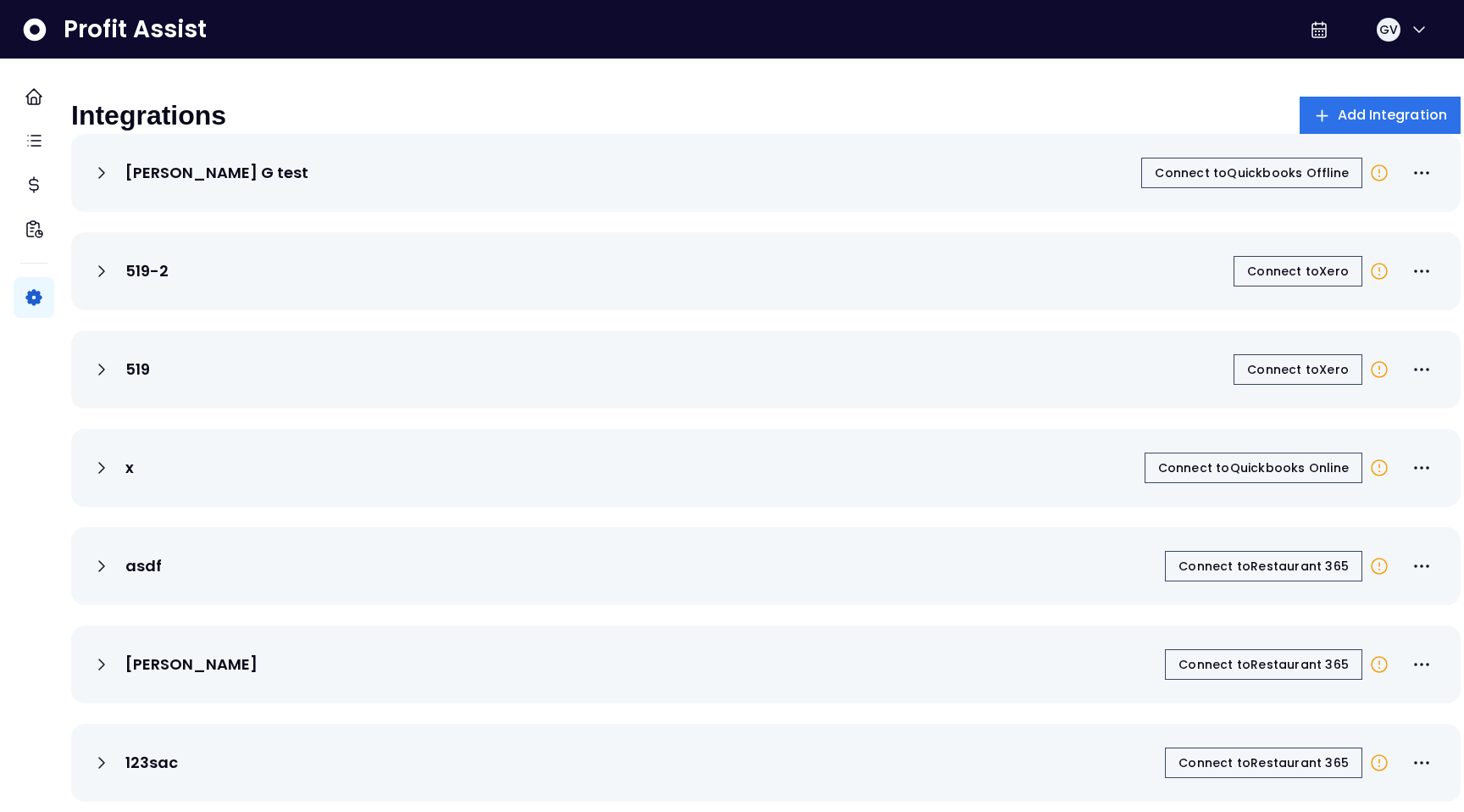
click at [112, 181] on icon at bounding box center [101, 173] width 20 height 20
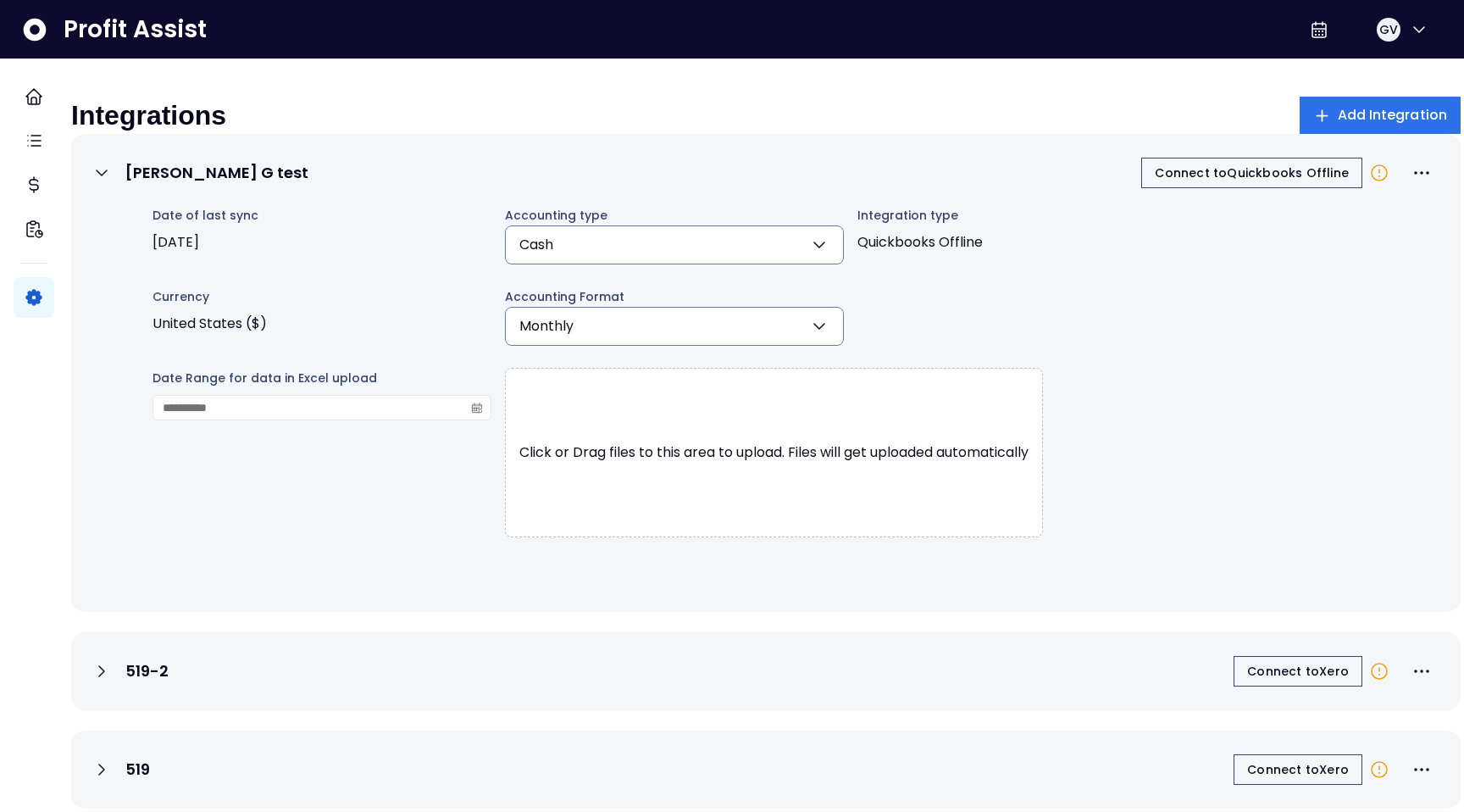
click at [112, 181] on icon at bounding box center [101, 173] width 20 height 20
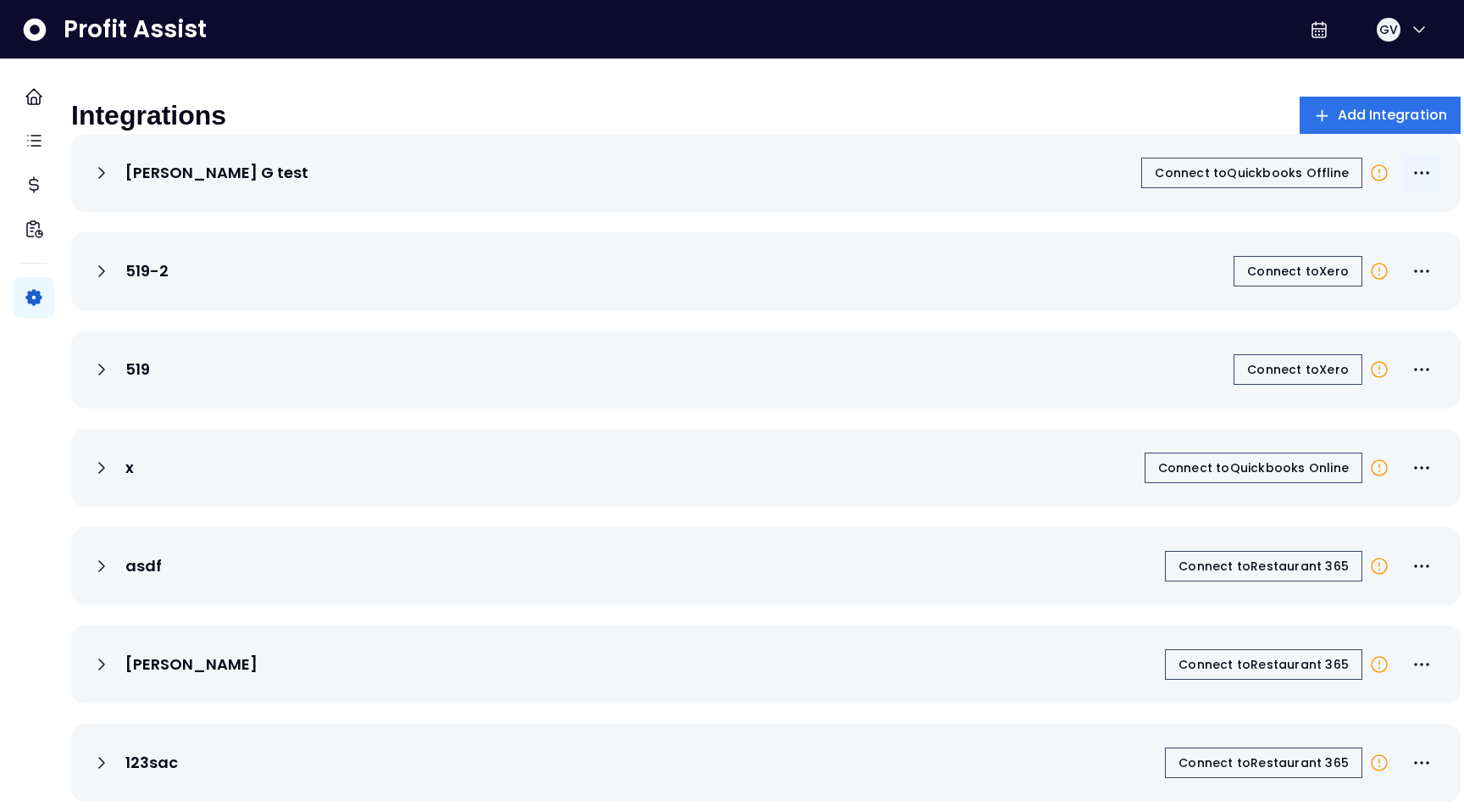
click at [1412, 183] on icon "More options" at bounding box center [1422, 173] width 20 height 20
click at [1368, 227] on span "Edit Budget Settings" at bounding box center [1369, 229] width 163 height 20
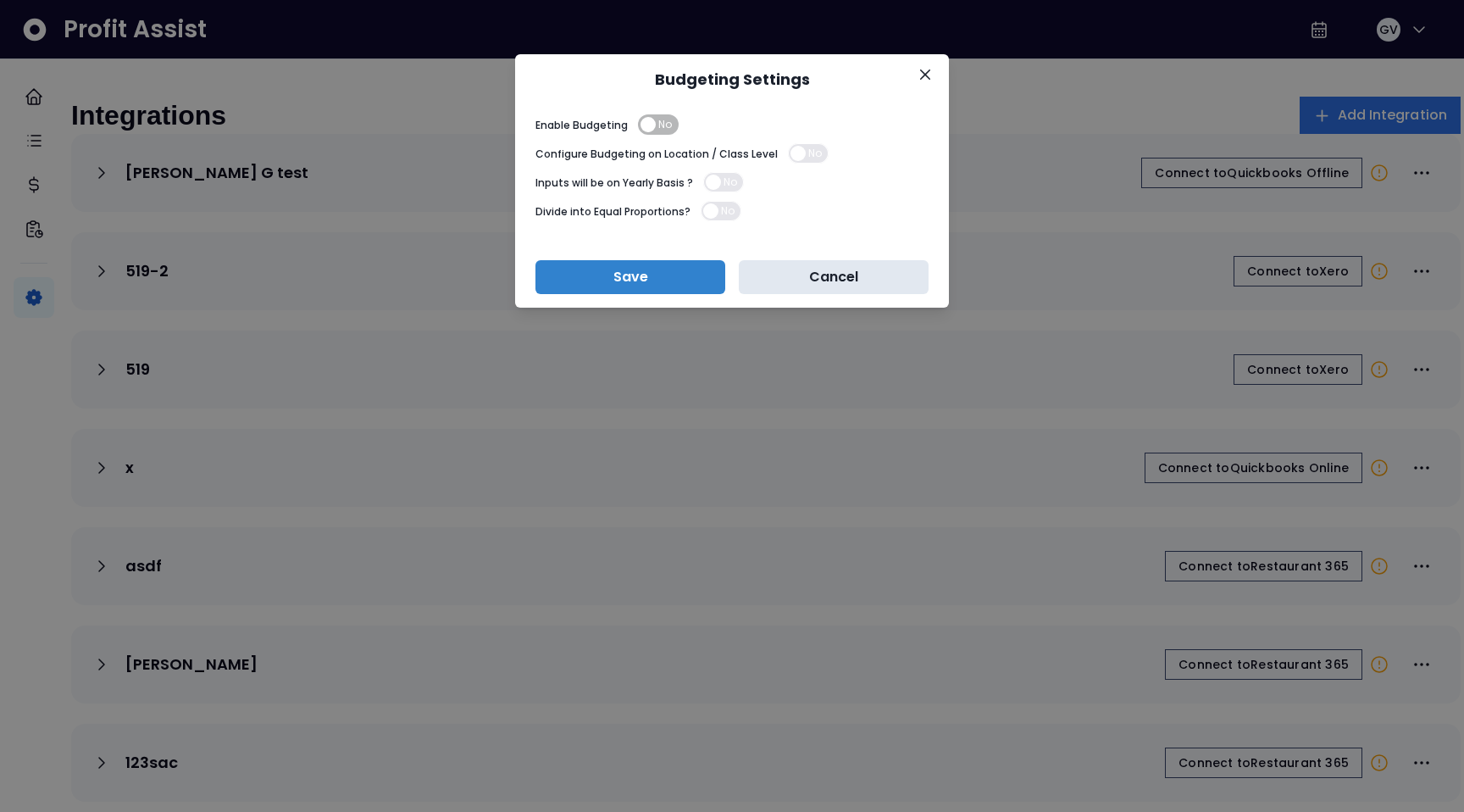
click at [837, 290] on button "Cancel" at bounding box center [833, 277] width 190 height 34
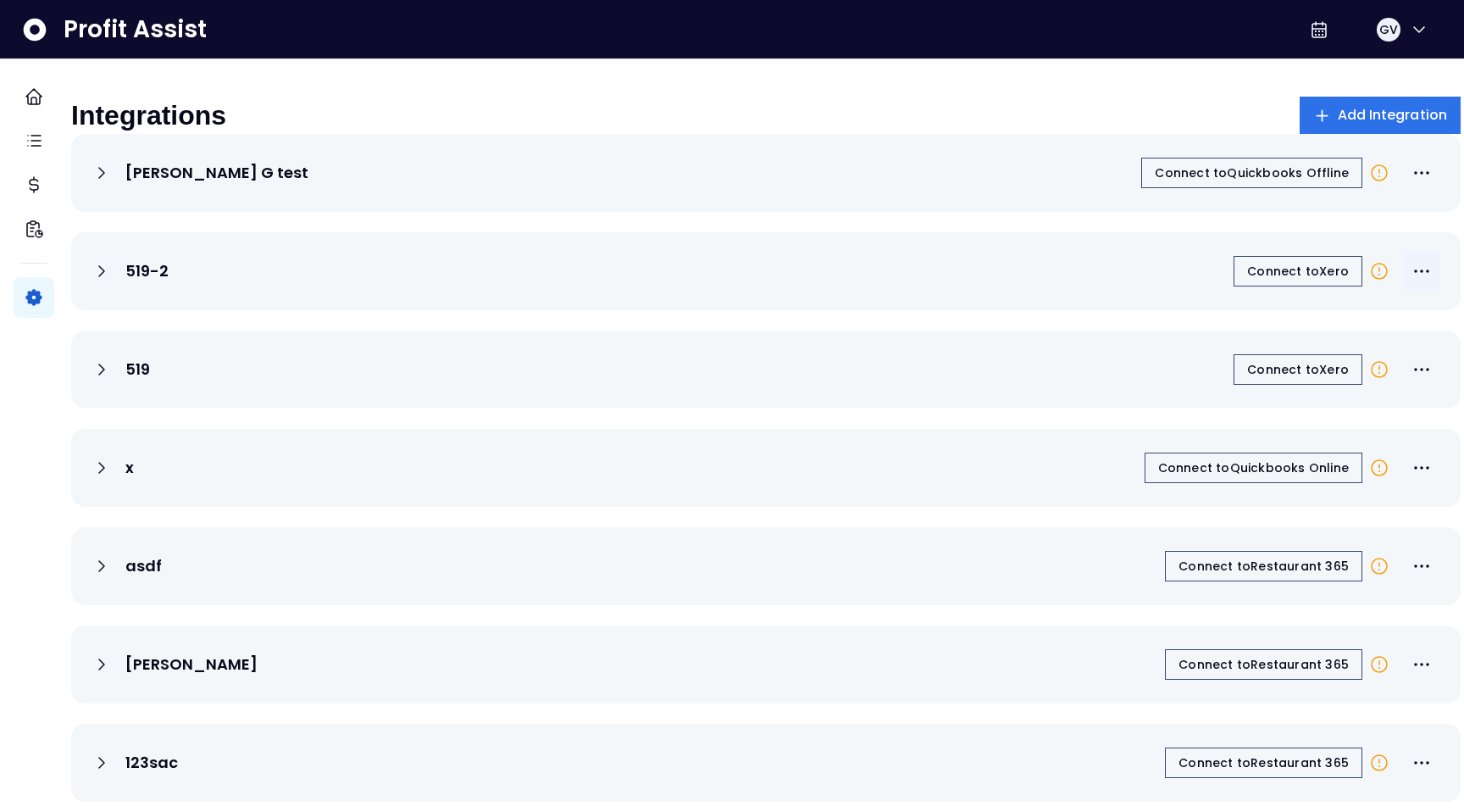
click at [1412, 275] on icon "More options" at bounding box center [1422, 271] width 20 height 20
click at [1027, 269] on div "519-2 Connect to Xero" at bounding box center [766, 271] width 1349 height 38
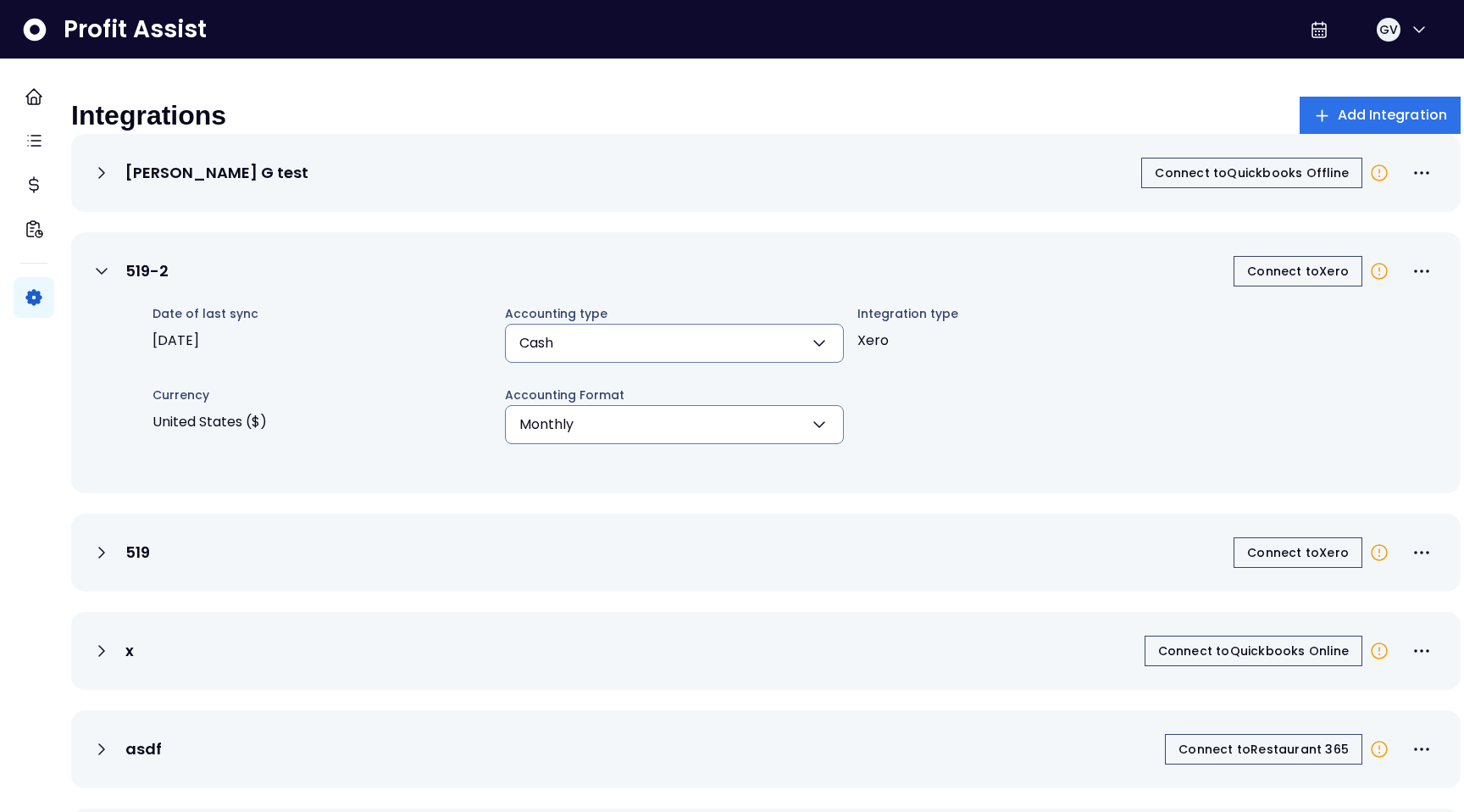
click at [1027, 269] on div "519-2 Connect to Xero" at bounding box center [766, 271] width 1349 height 38
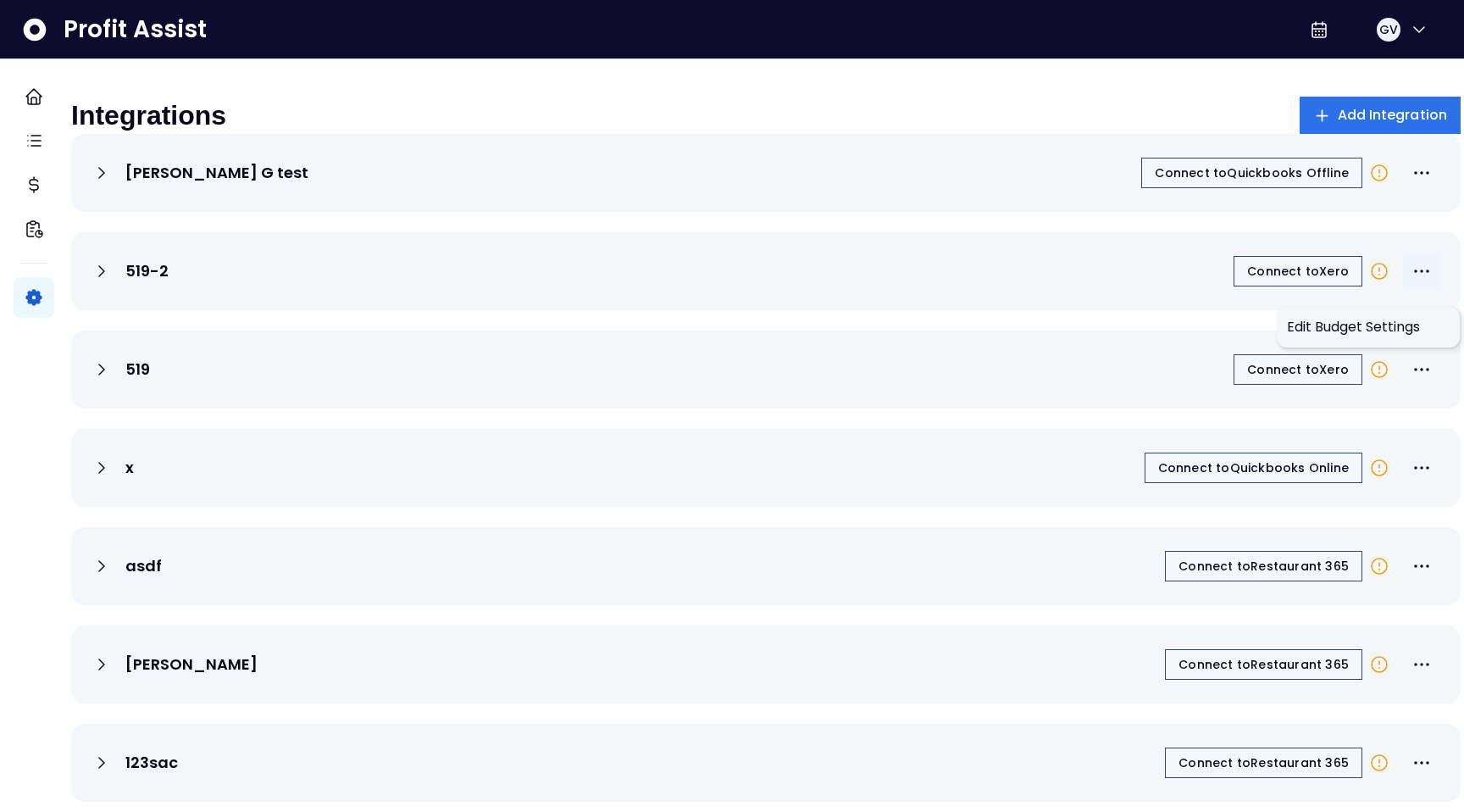
click at [1403, 283] on button "More options" at bounding box center [1422, 271] width 38 height 38
click at [1369, 324] on span "Edit Budget Settings" at bounding box center [1369, 327] width 163 height 20
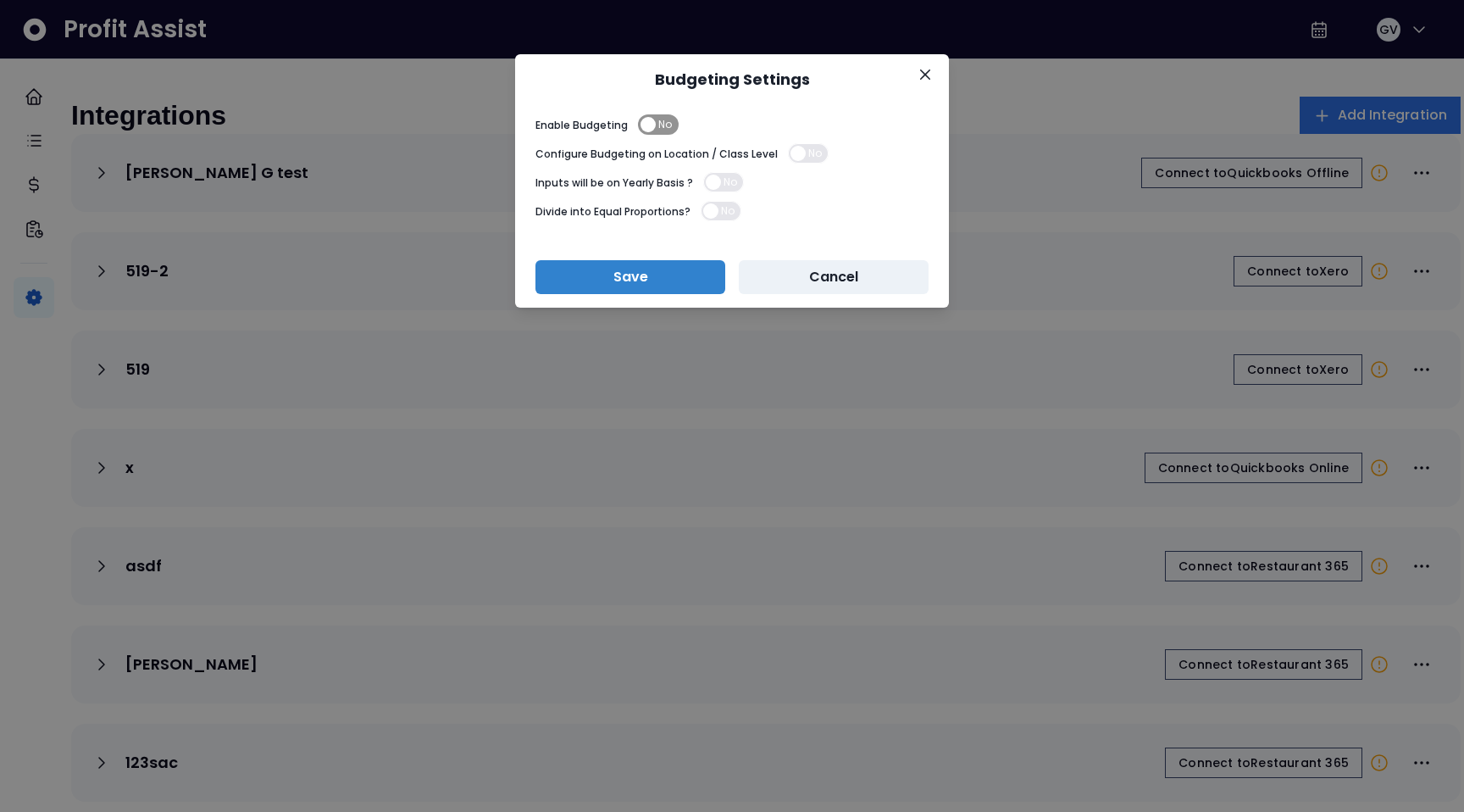
click at [662, 117] on span "No" at bounding box center [665, 124] width 14 height 20
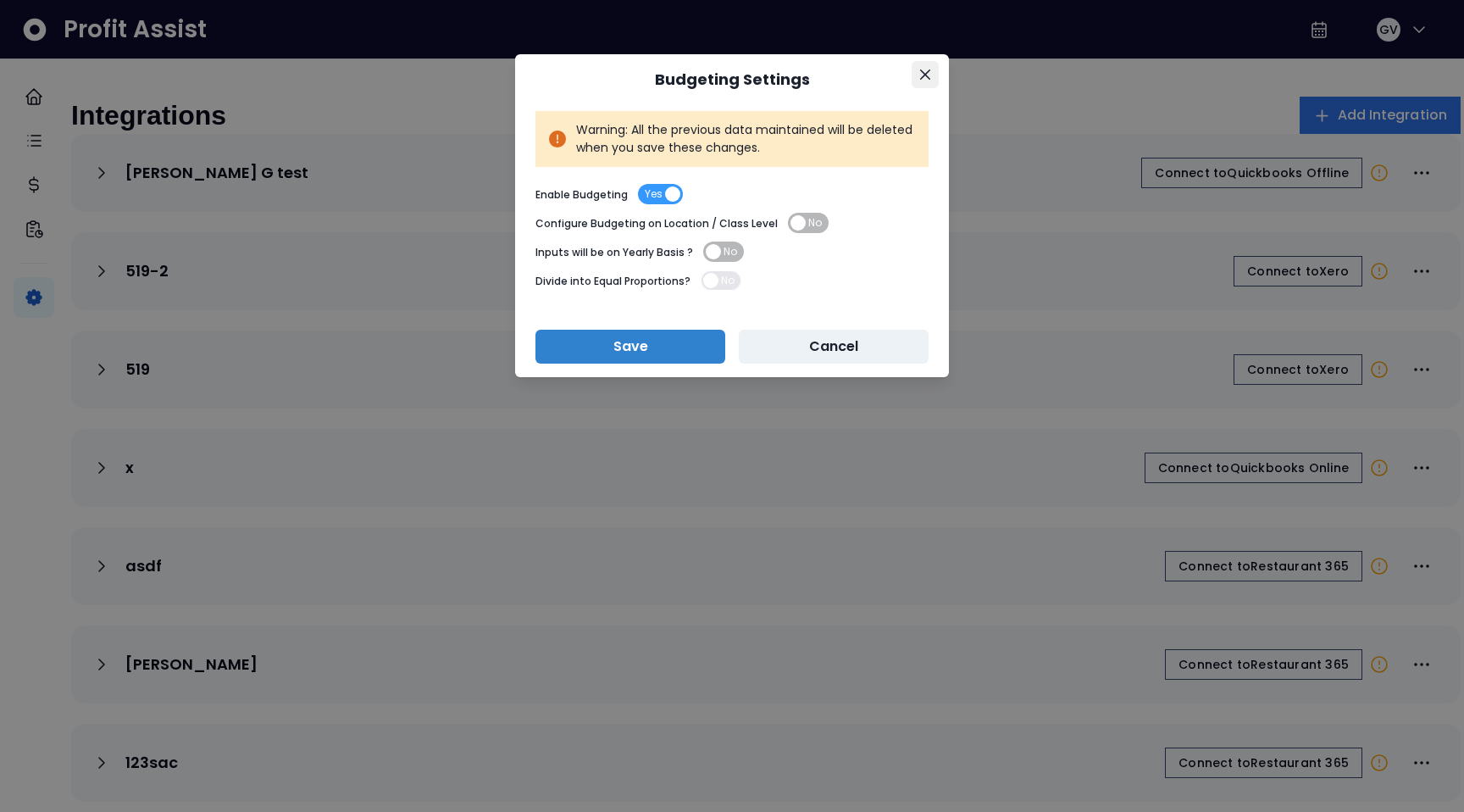
click at [917, 74] on button "Close" at bounding box center [925, 74] width 27 height 27
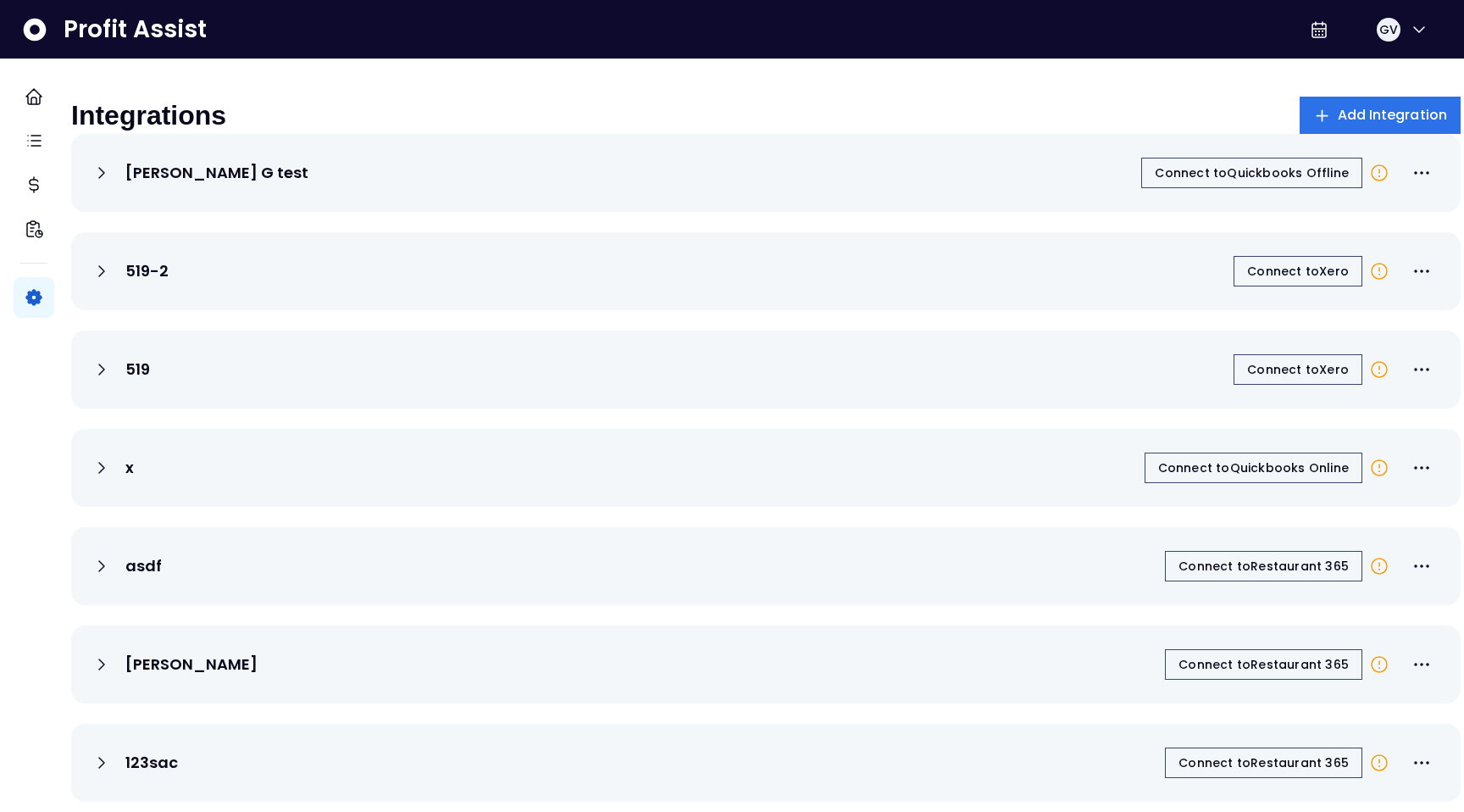
click at [136, 282] on div "519-2" at bounding box center [130, 271] width 77 height 20
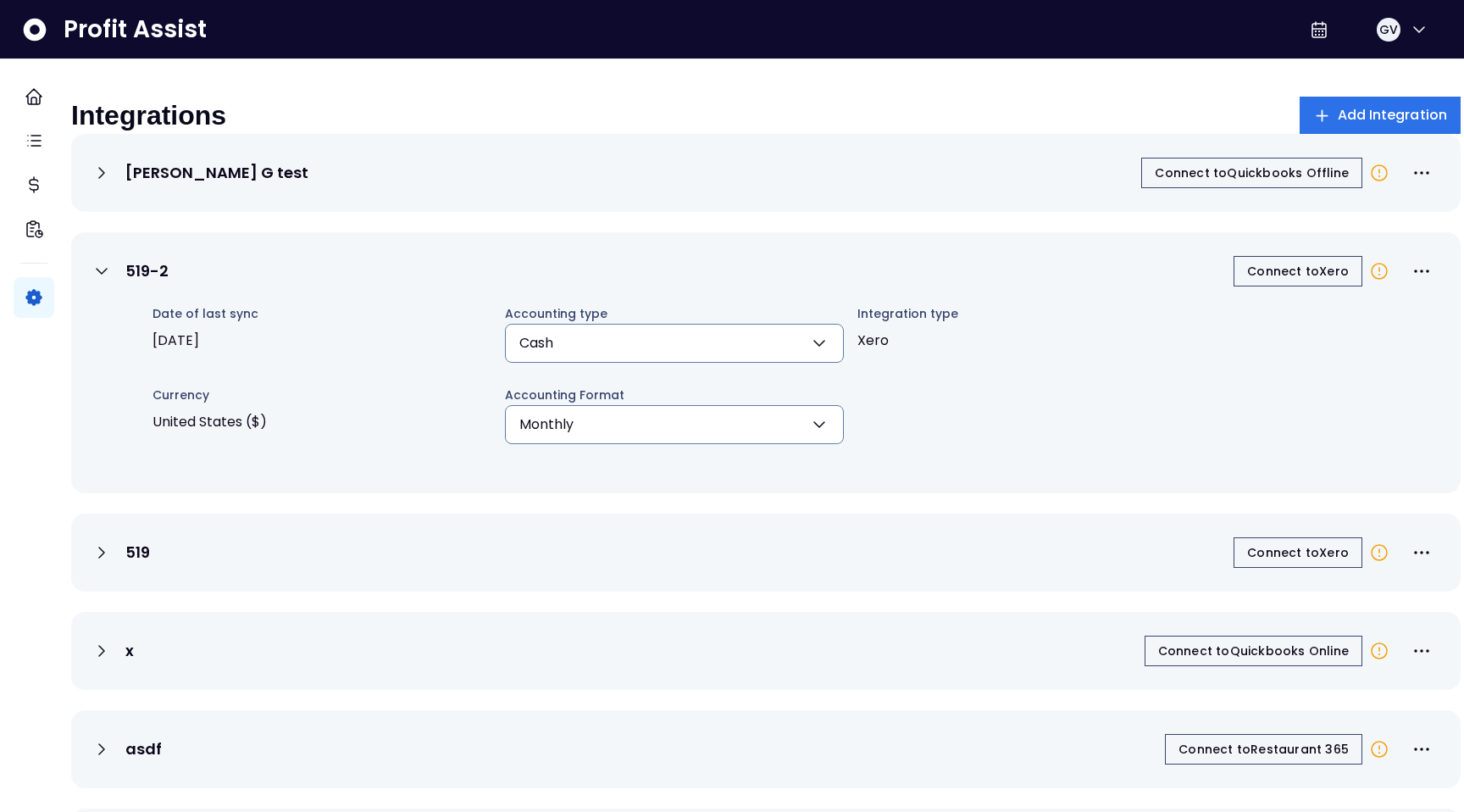
click at [112, 282] on icon at bounding box center [101, 271] width 20 height 20
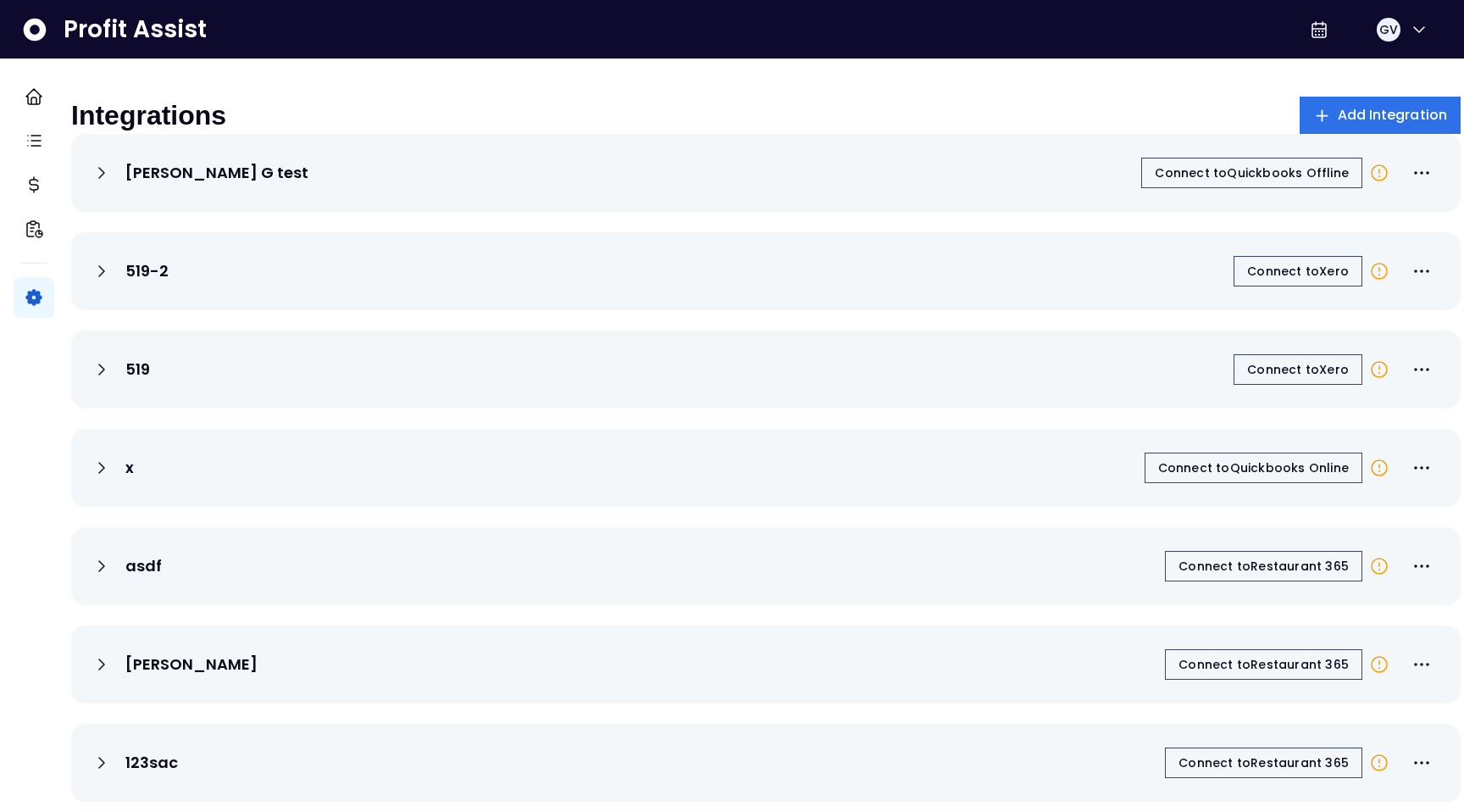
click at [125, 371] on div "519 Connect to Xero" at bounding box center [766, 369] width 1349 height 38
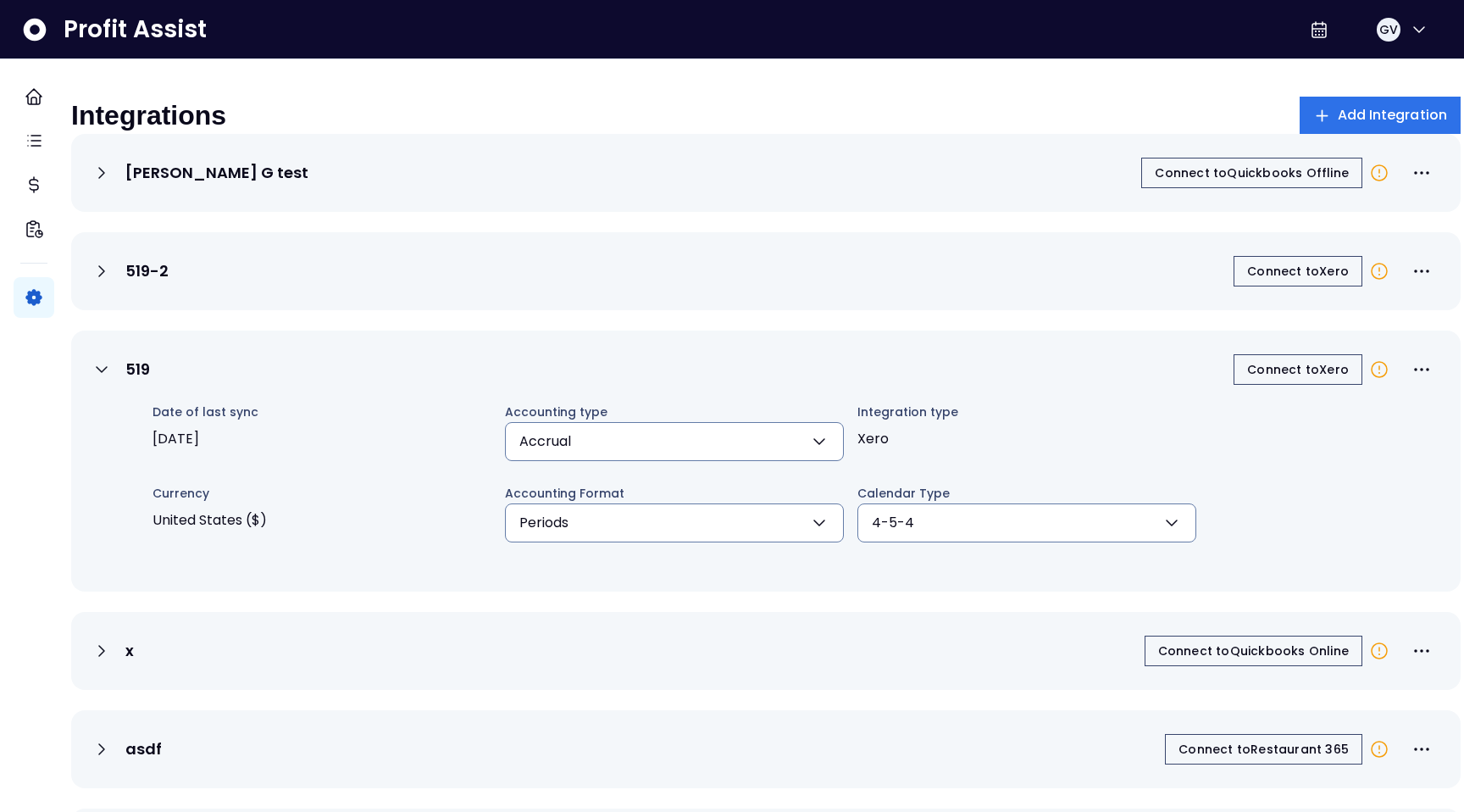
click at [125, 371] on div "519 Connect to Xero" at bounding box center [766, 369] width 1349 height 38
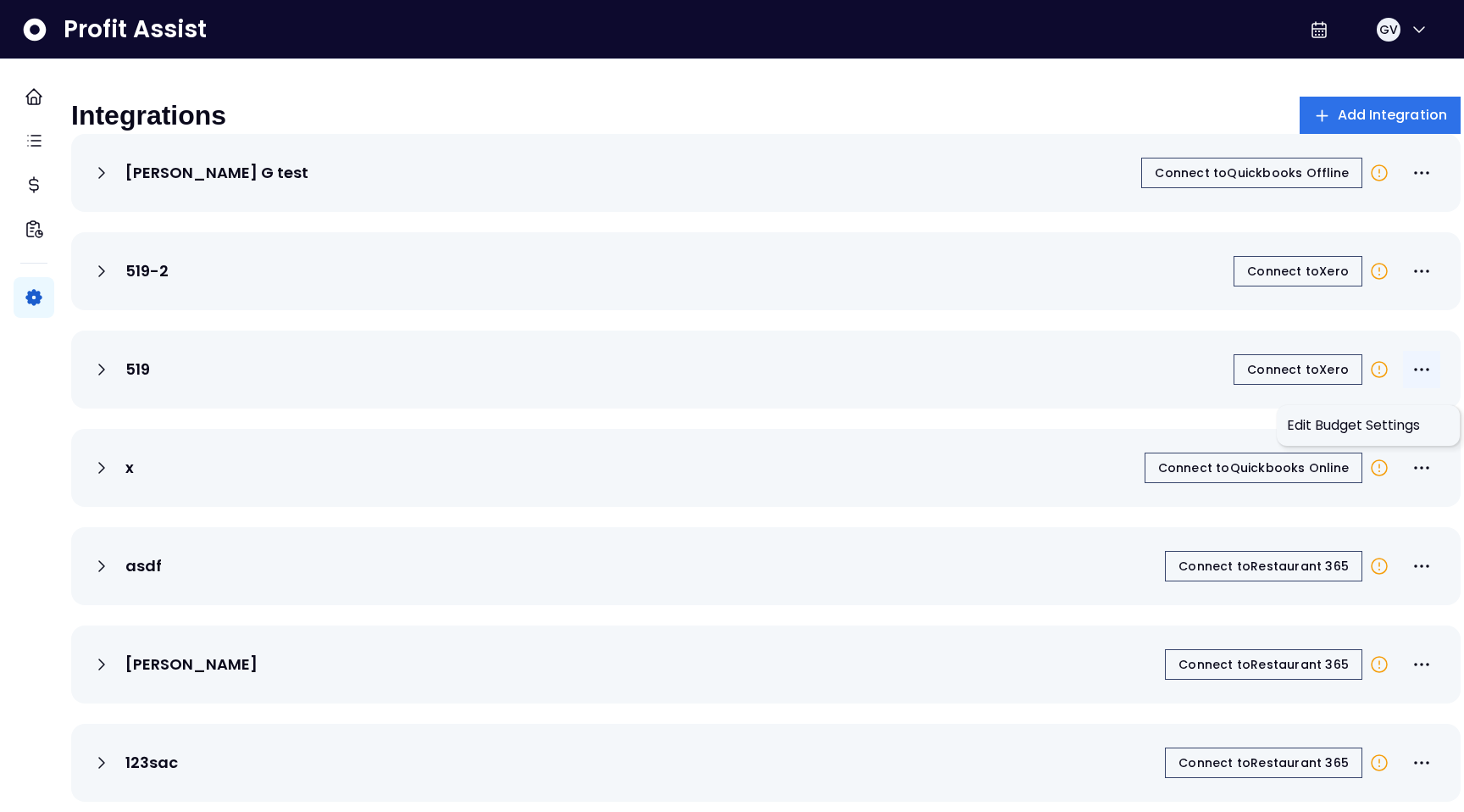
click at [1412, 380] on icon "More options" at bounding box center [1422, 369] width 20 height 20
click at [1336, 427] on span "Edit Budget Settings" at bounding box center [1369, 425] width 163 height 20
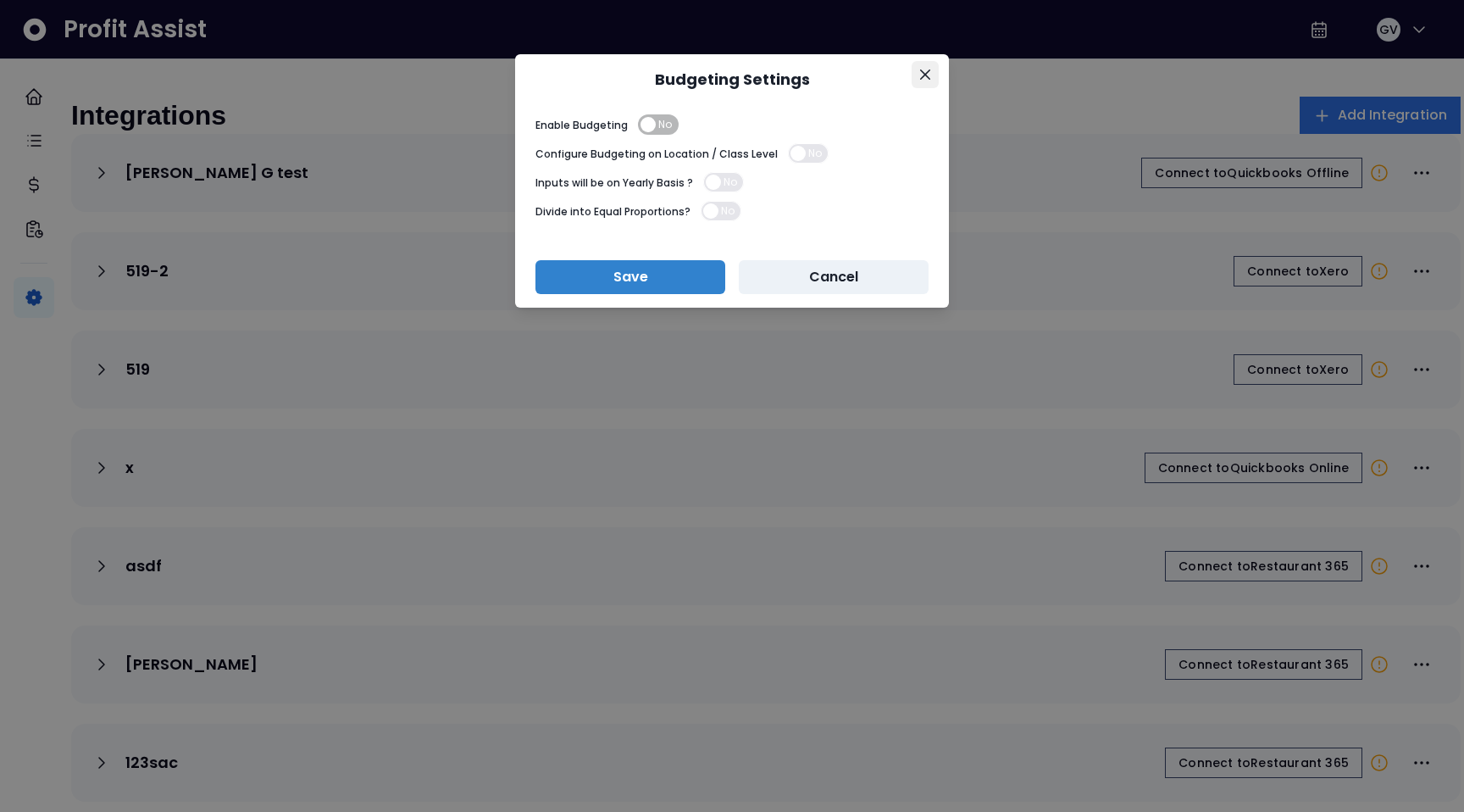
click at [920, 73] on icon "Close" at bounding box center [925, 74] width 11 height 11
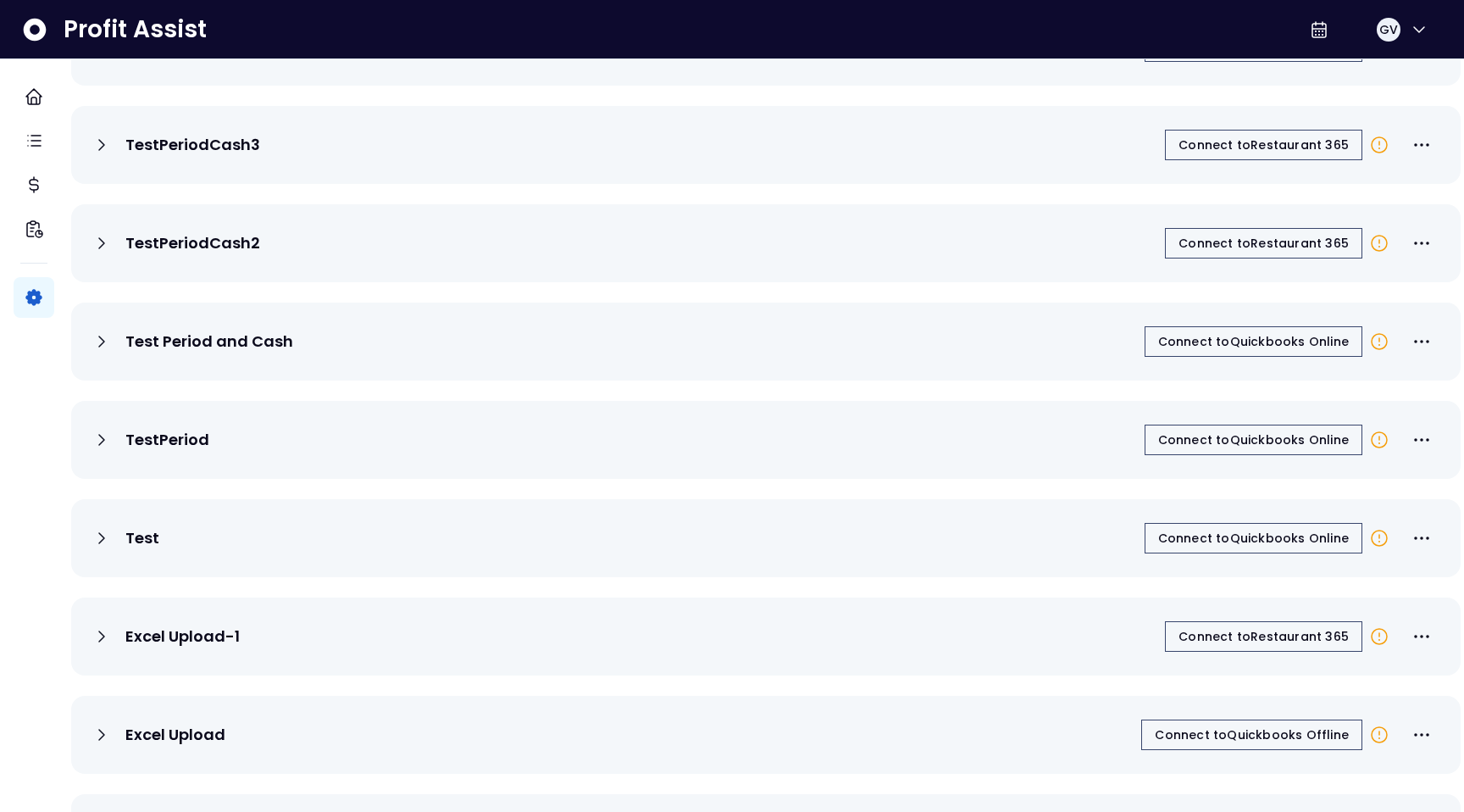
scroll to position [2285, 0]
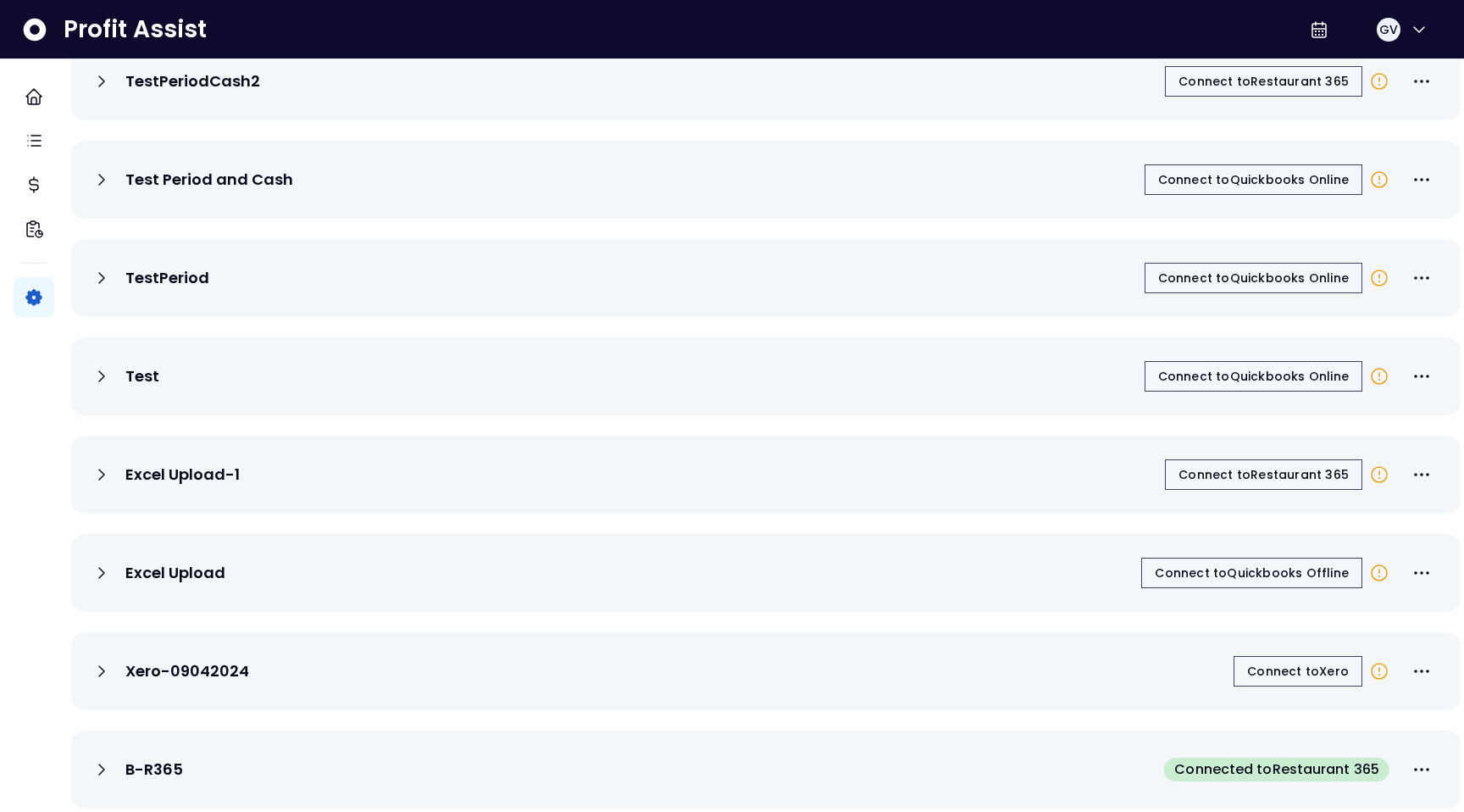
click at [1322, 730] on div "B-R365 Connected to Restaurant 365" at bounding box center [766, 769] width 1390 height 78
click at [1412, 759] on icon "More options" at bounding box center [1422, 769] width 20 height 20
click at [1392, 690] on span "Edit Budget Settings" at bounding box center [1369, 699] width 163 height 20
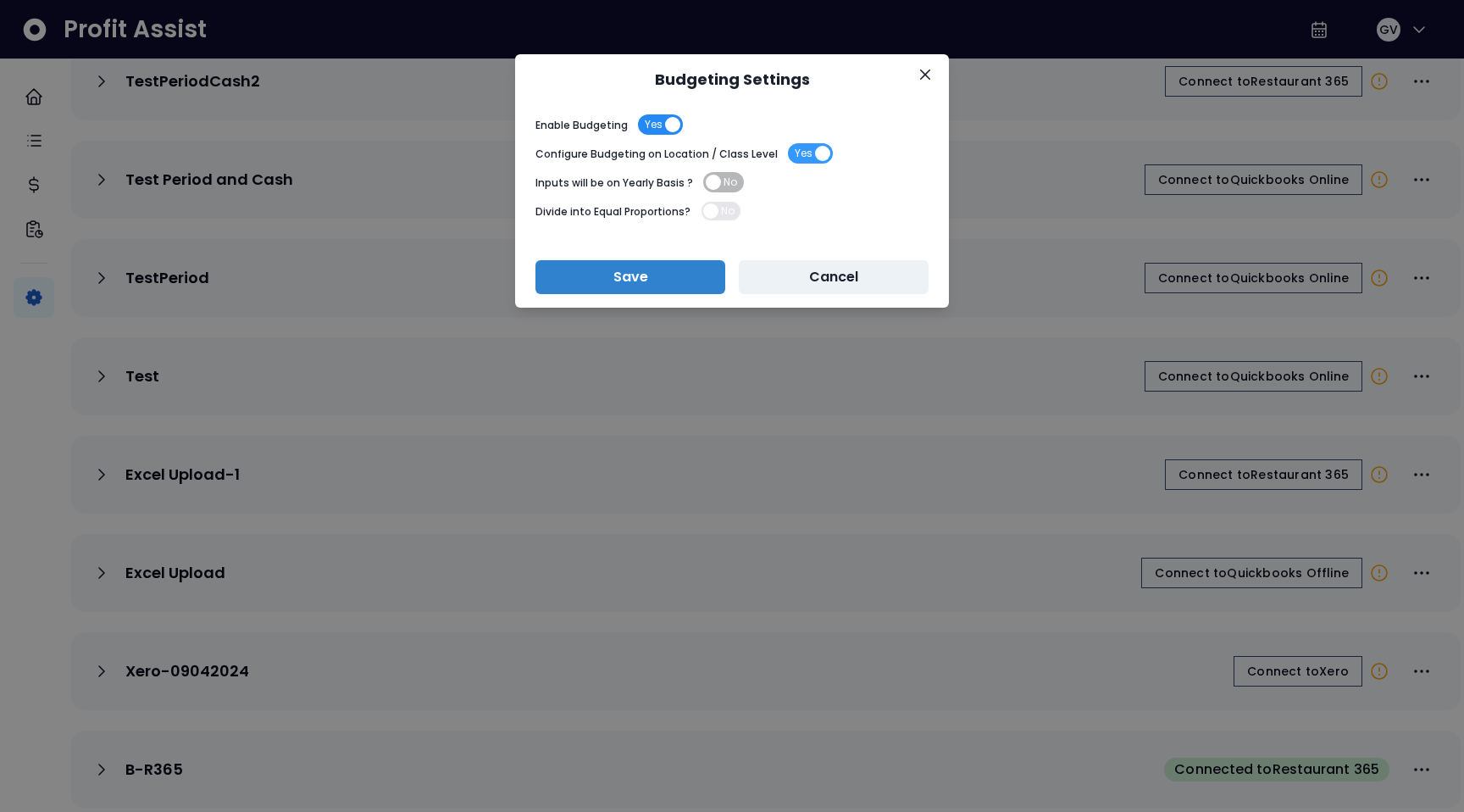
click at [645, 124] on span "Yes" at bounding box center [654, 124] width 17 height 20
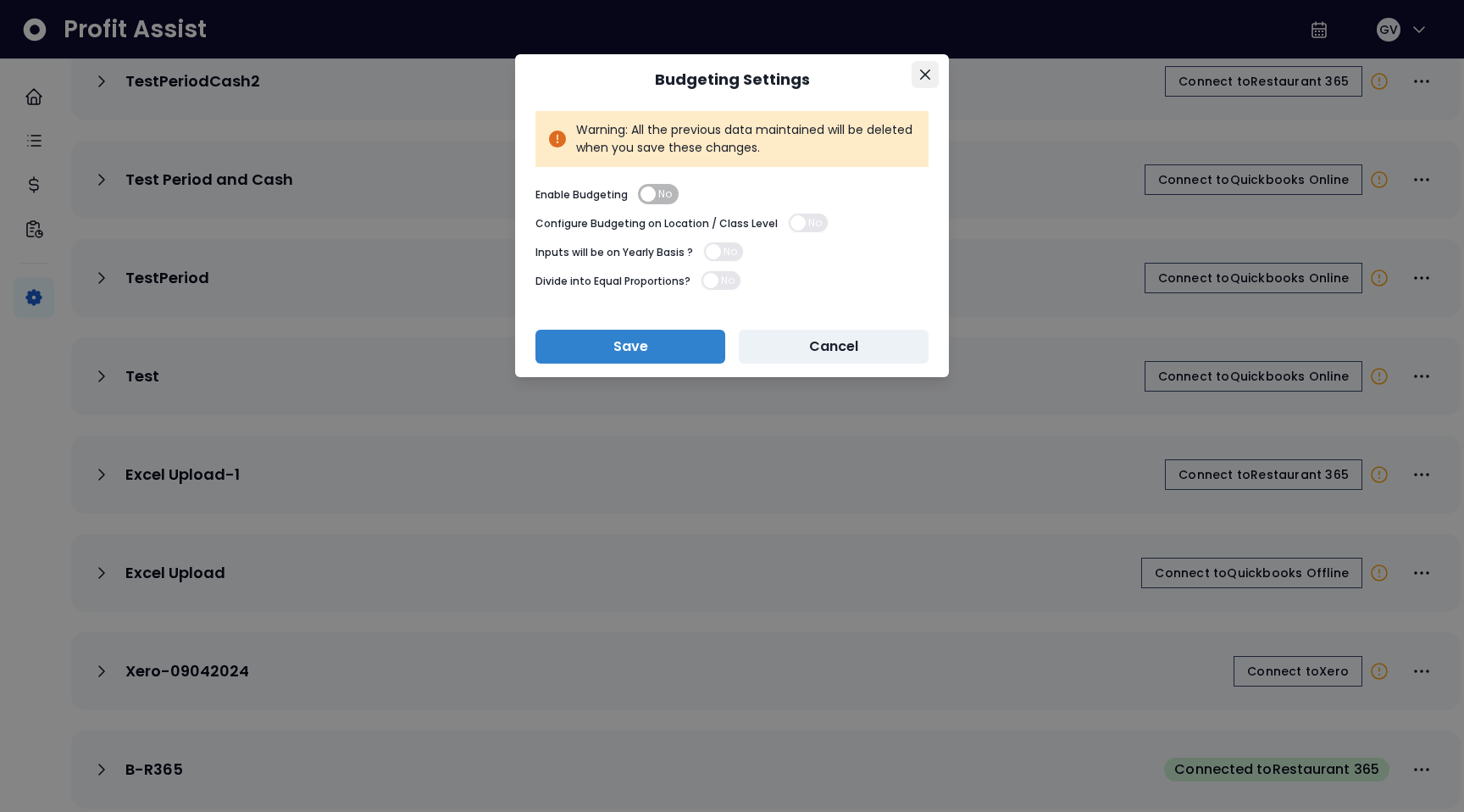
click at [925, 76] on icon "Close" at bounding box center [925, 74] width 11 height 11
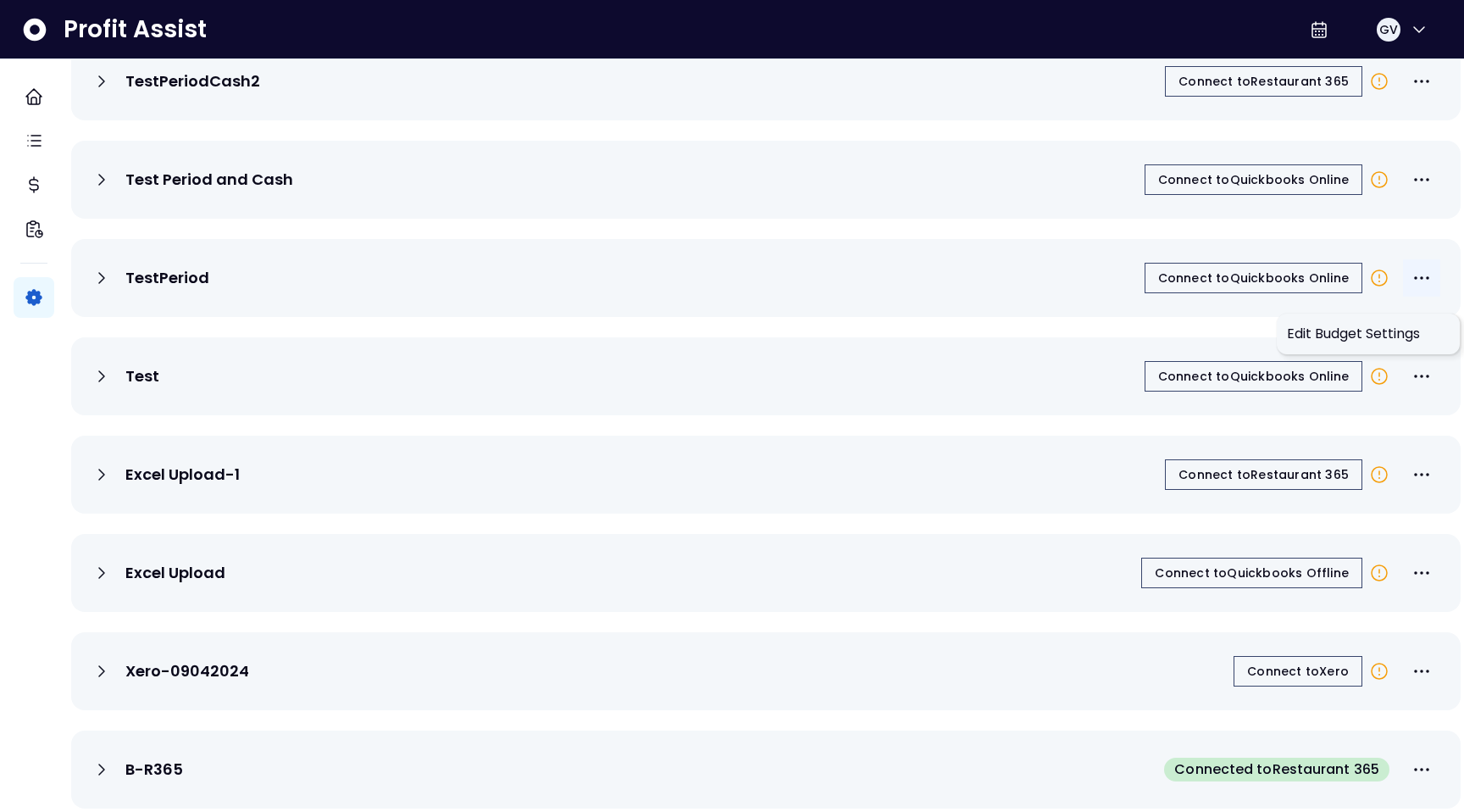
click at [1412, 268] on icon "More options" at bounding box center [1422, 278] width 20 height 20
click at [1315, 324] on span "Edit Budget Settings" at bounding box center [1369, 334] width 163 height 20
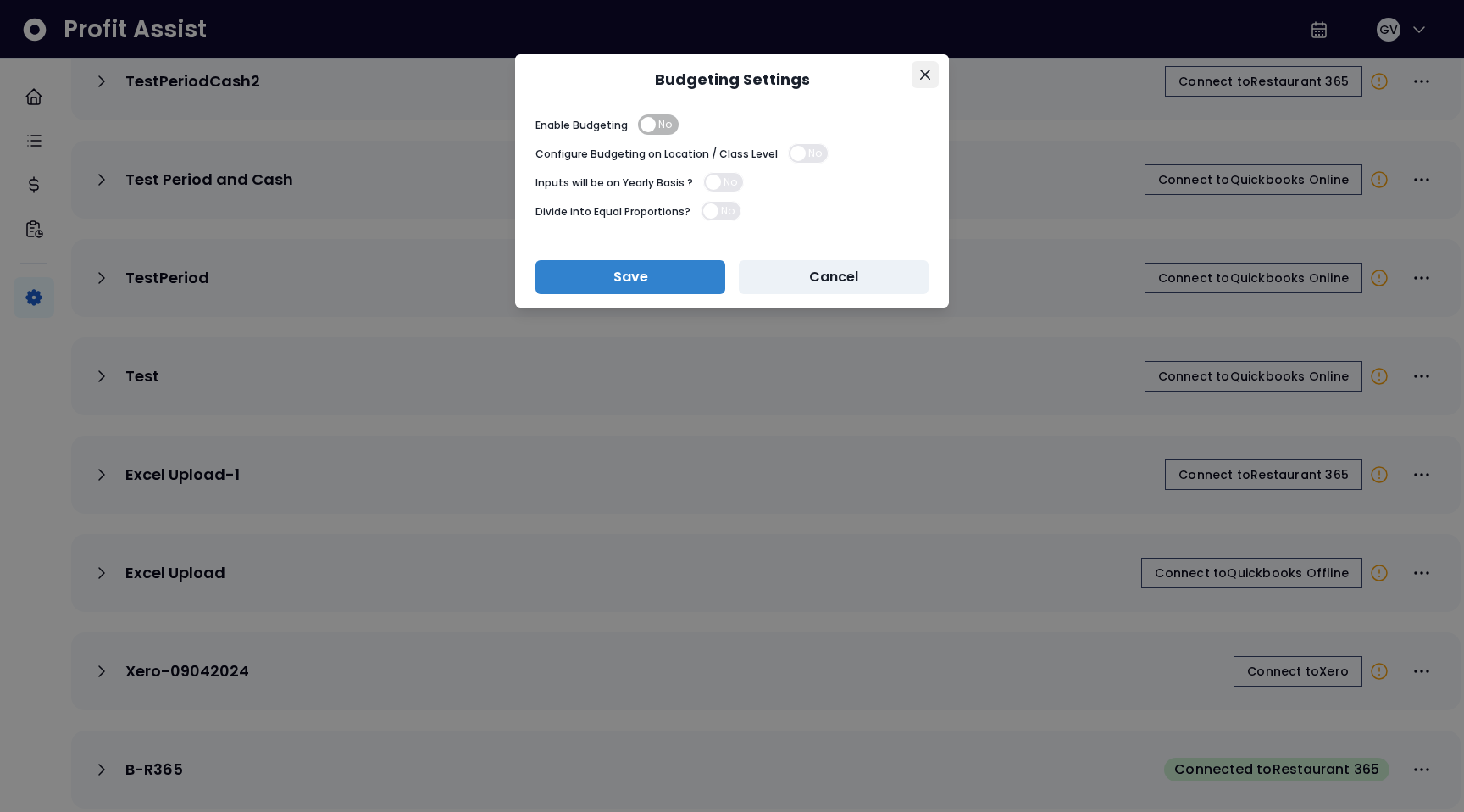
click at [928, 75] on icon "Close" at bounding box center [925, 74] width 11 height 11
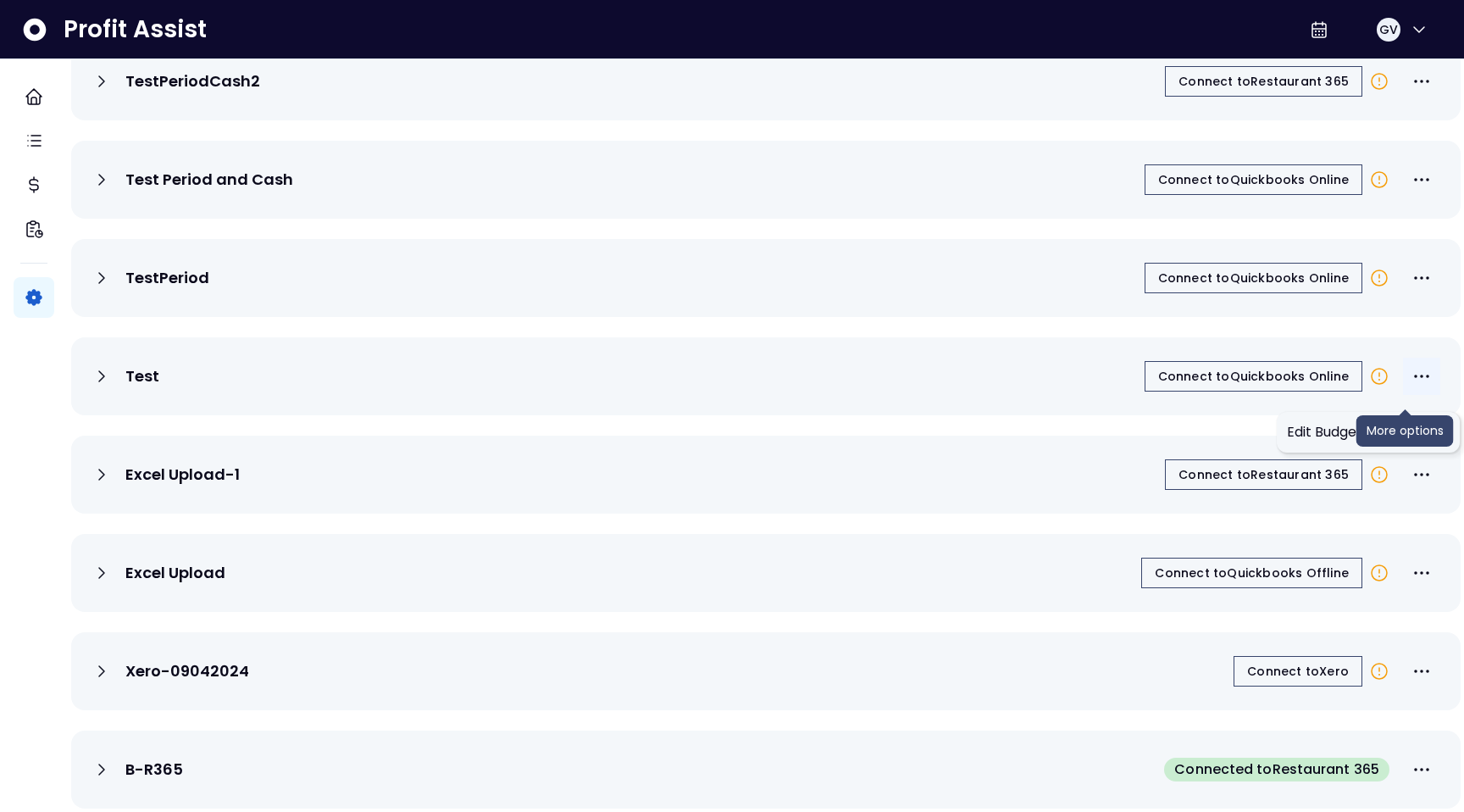
click at [1412, 366] on icon "More options" at bounding box center [1422, 376] width 20 height 20
click at [1369, 422] on span "Edit Budget Settings" at bounding box center [1369, 432] width 163 height 20
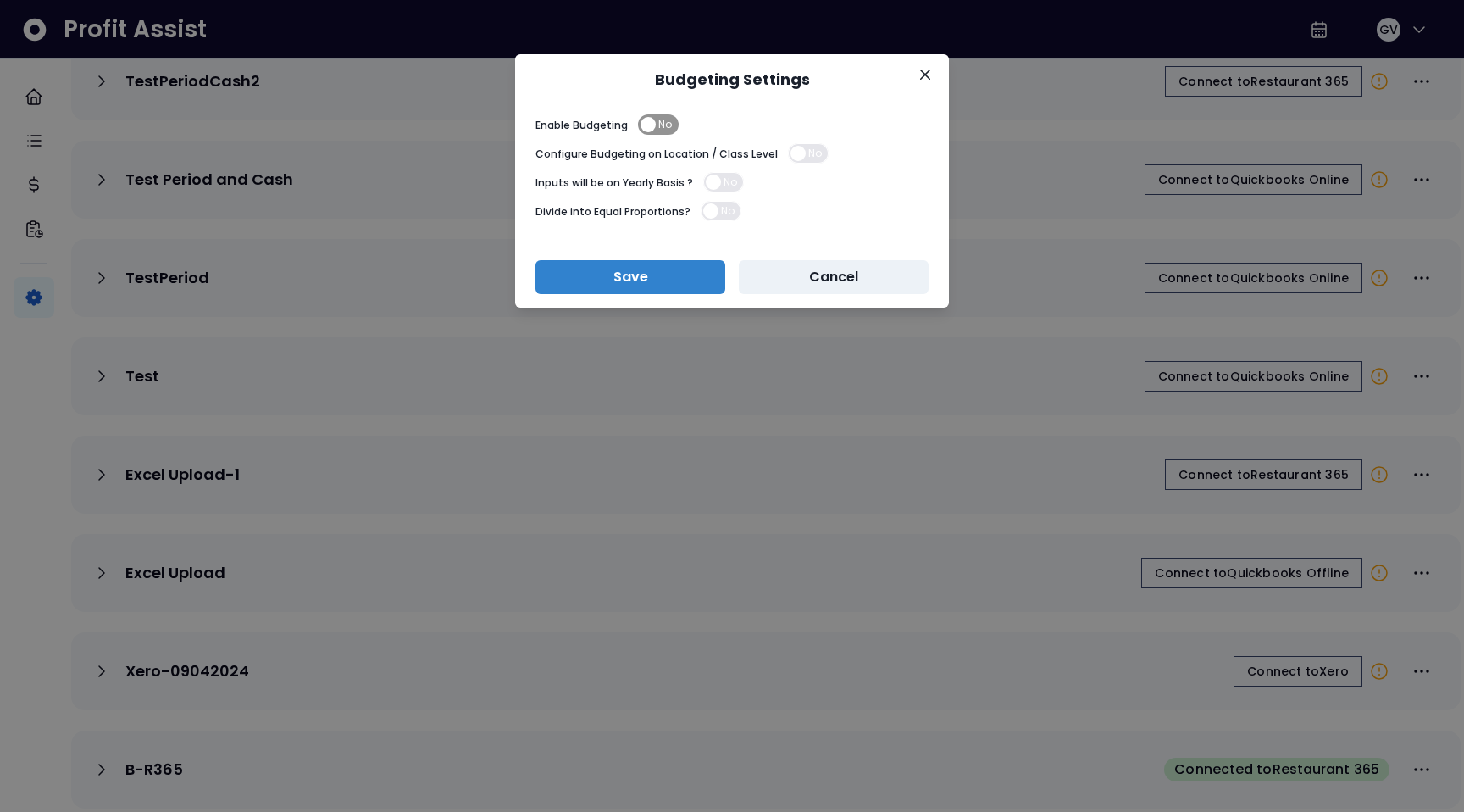
click at [662, 124] on span "No" at bounding box center [665, 124] width 14 height 20
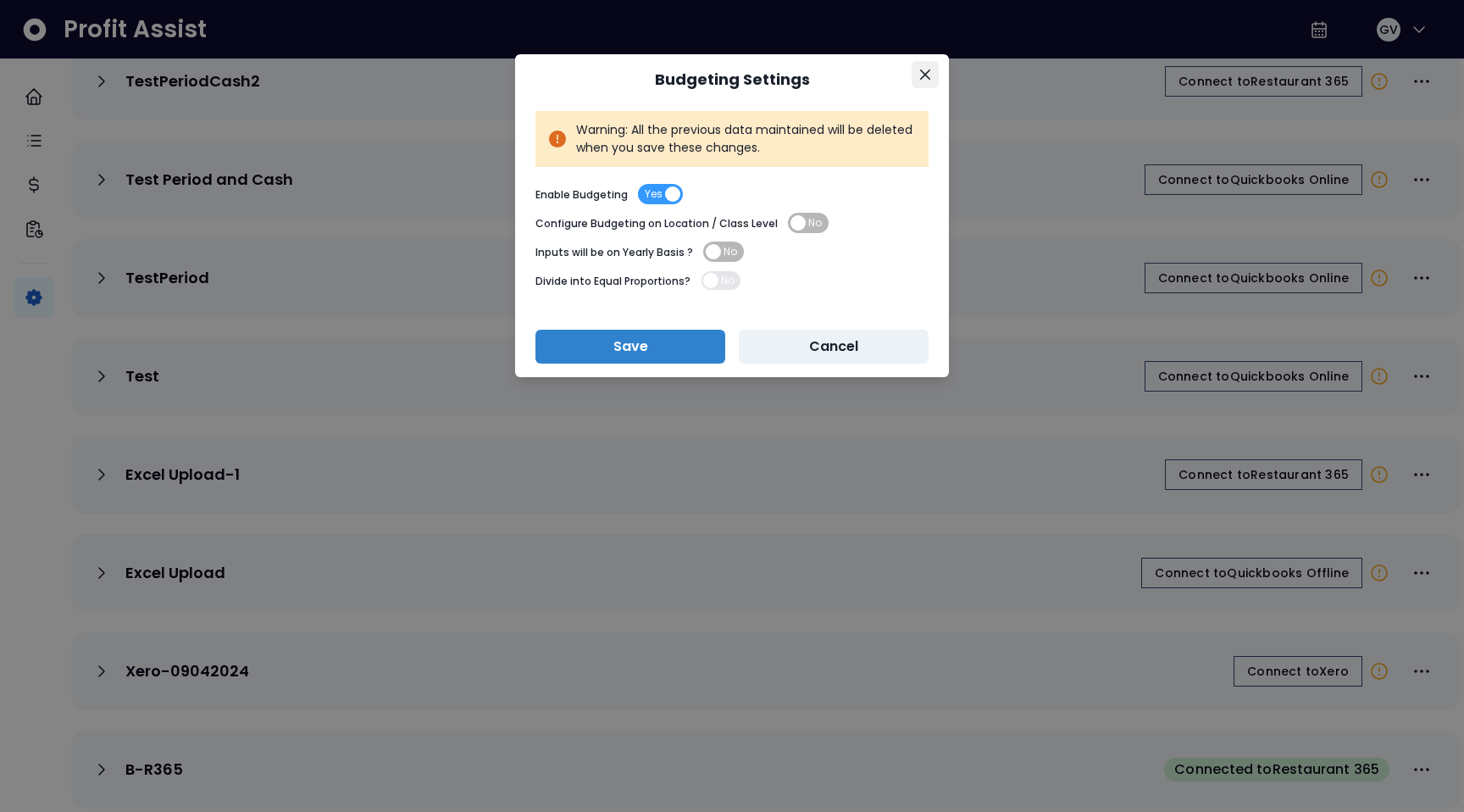
click at [918, 68] on button "Close" at bounding box center [925, 74] width 27 height 27
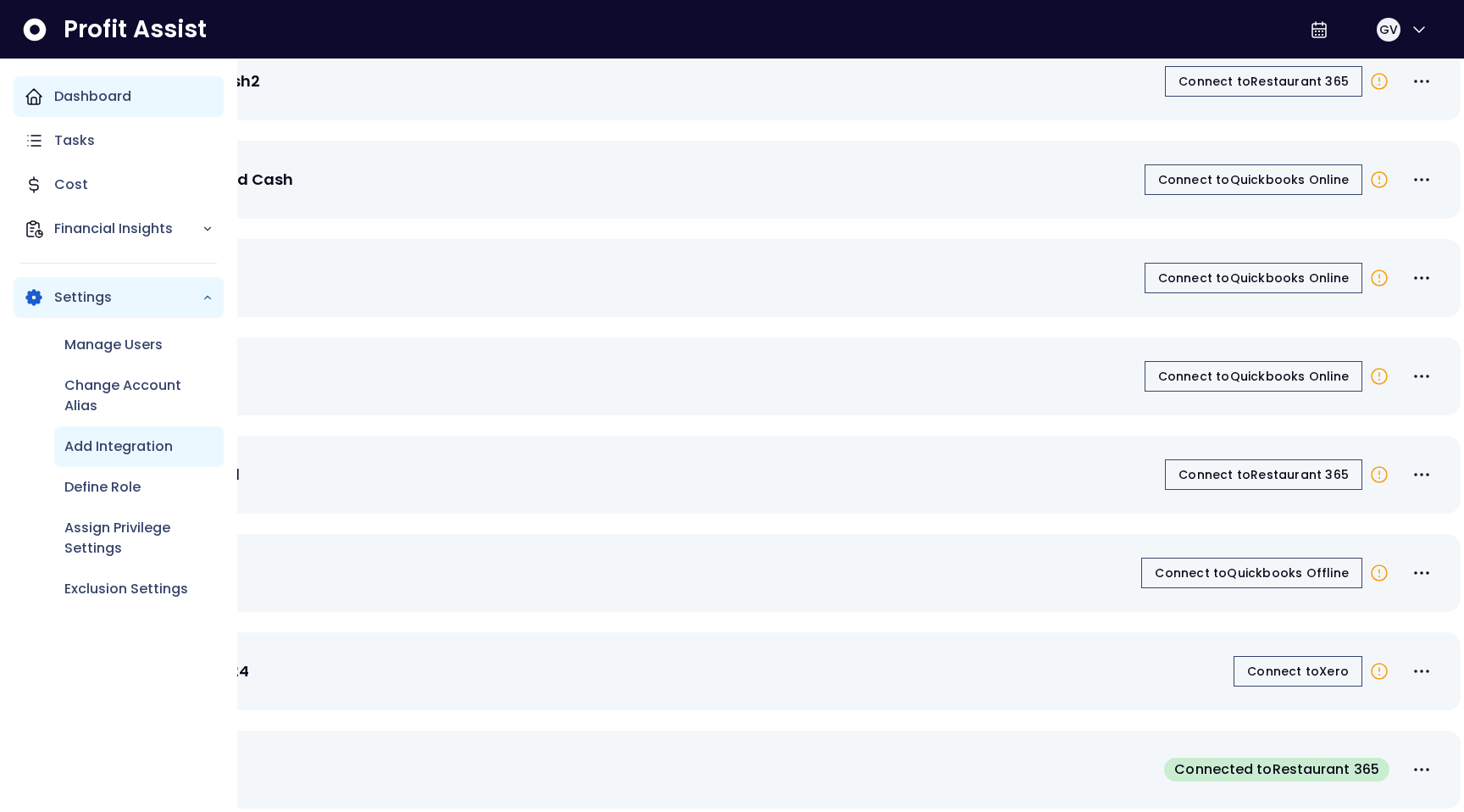
click at [113, 101] on p "Dashboard" at bounding box center [93, 96] width 77 height 20
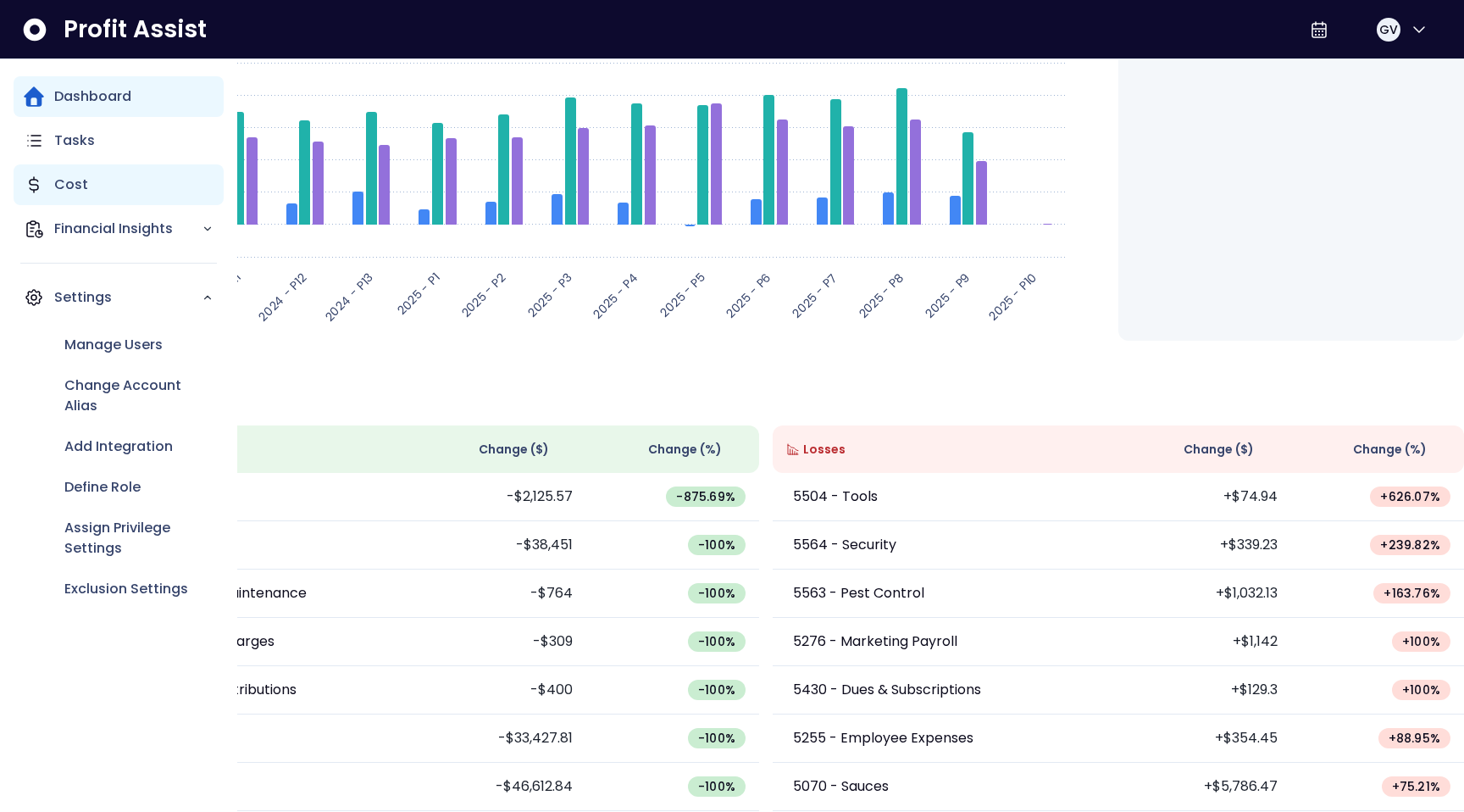
click at [78, 186] on p "Cost" at bounding box center [70, 184] width 34 height 20
